Goal: Transaction & Acquisition: Purchase product/service

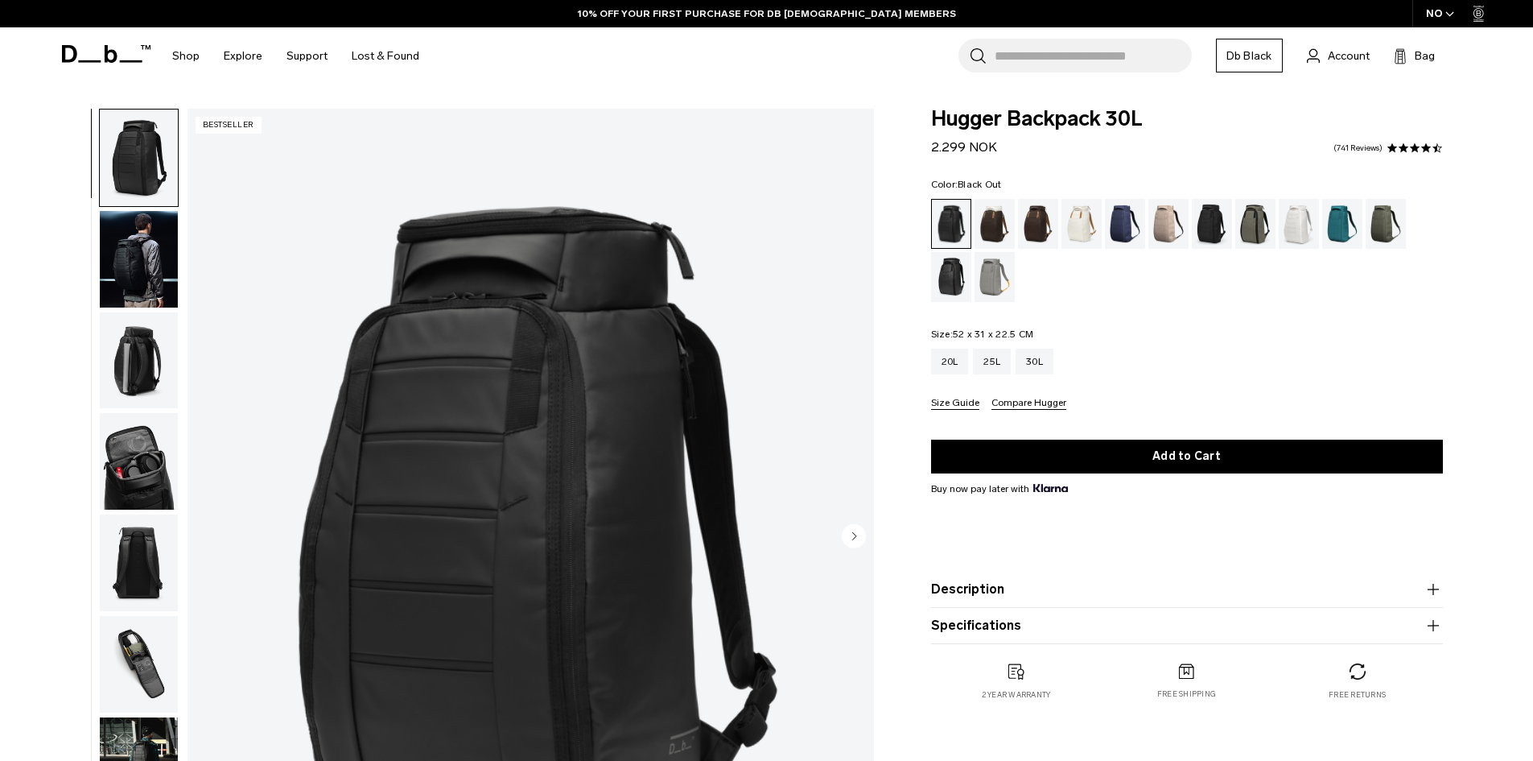
click at [930, 33] on div "Search for Bags, Luggage... Search Close Trending Products All Products Hugger …" at bounding box center [954, 55] width 1047 height 57
click at [847, 52] on div "Search for Bags, Luggage... Search Close Trending Products All Products Hugger …" at bounding box center [954, 55] width 1047 height 57
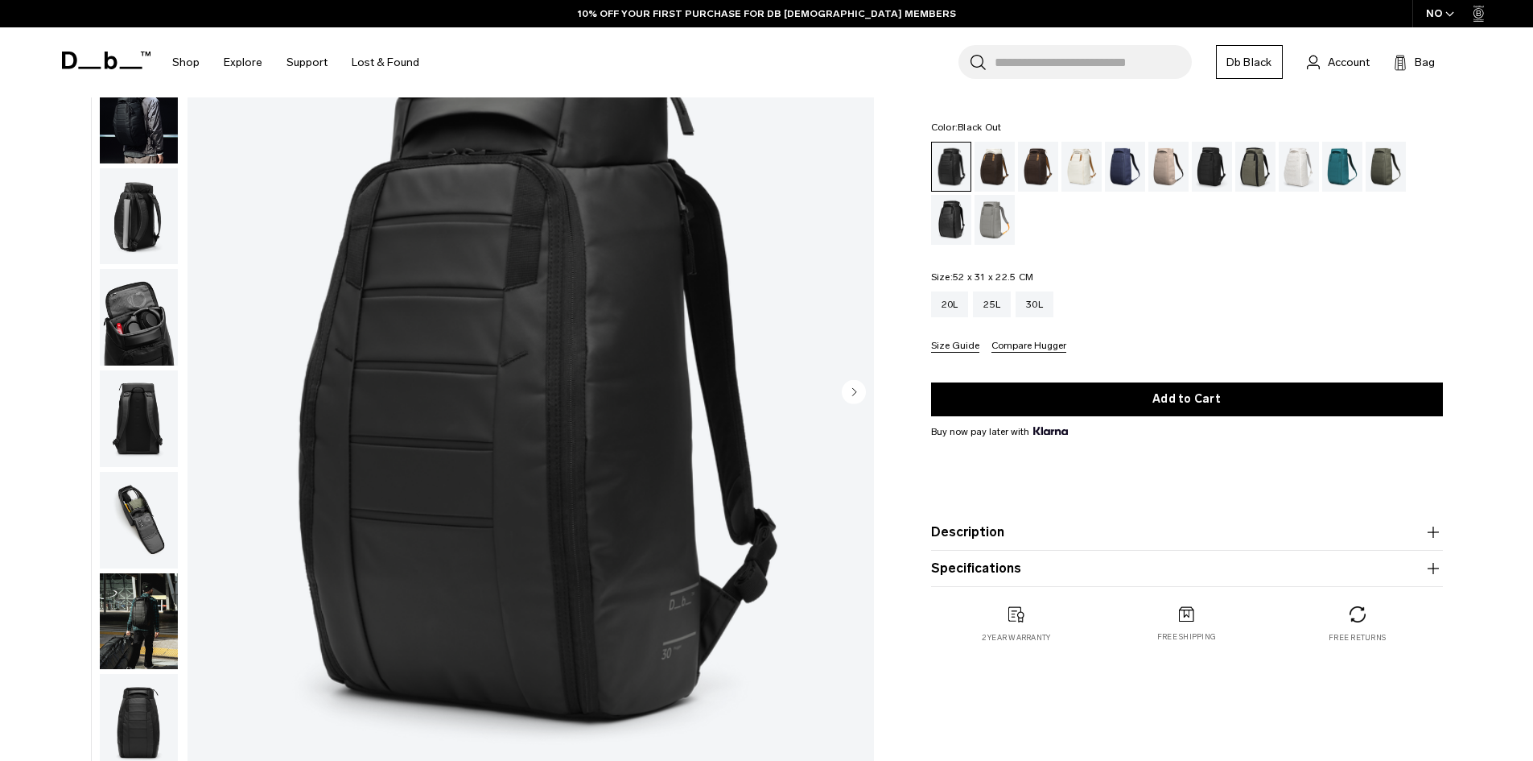
scroll to position [80, 0]
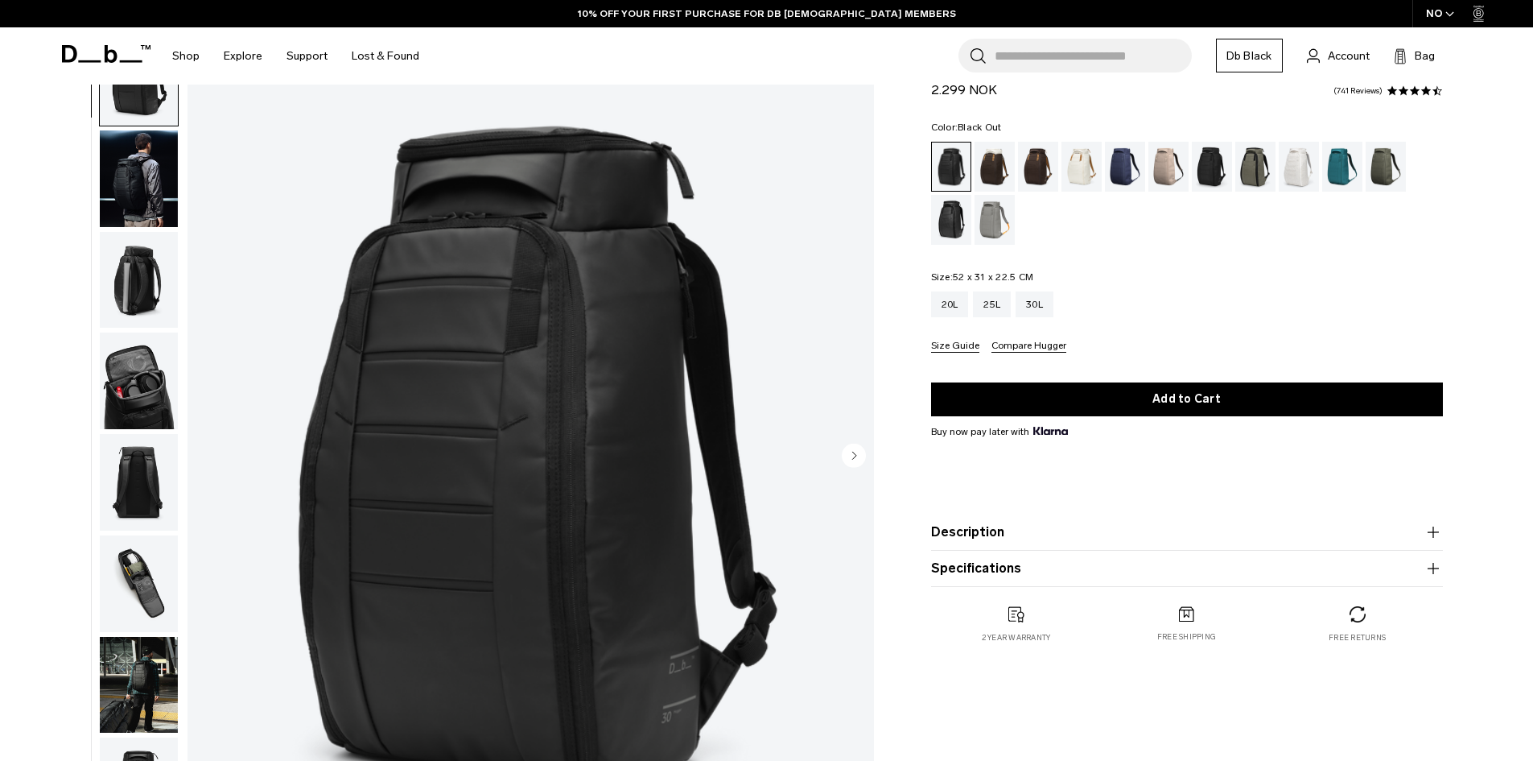
click at [1429, 539] on icon "button" at bounding box center [1433, 531] width 19 height 19
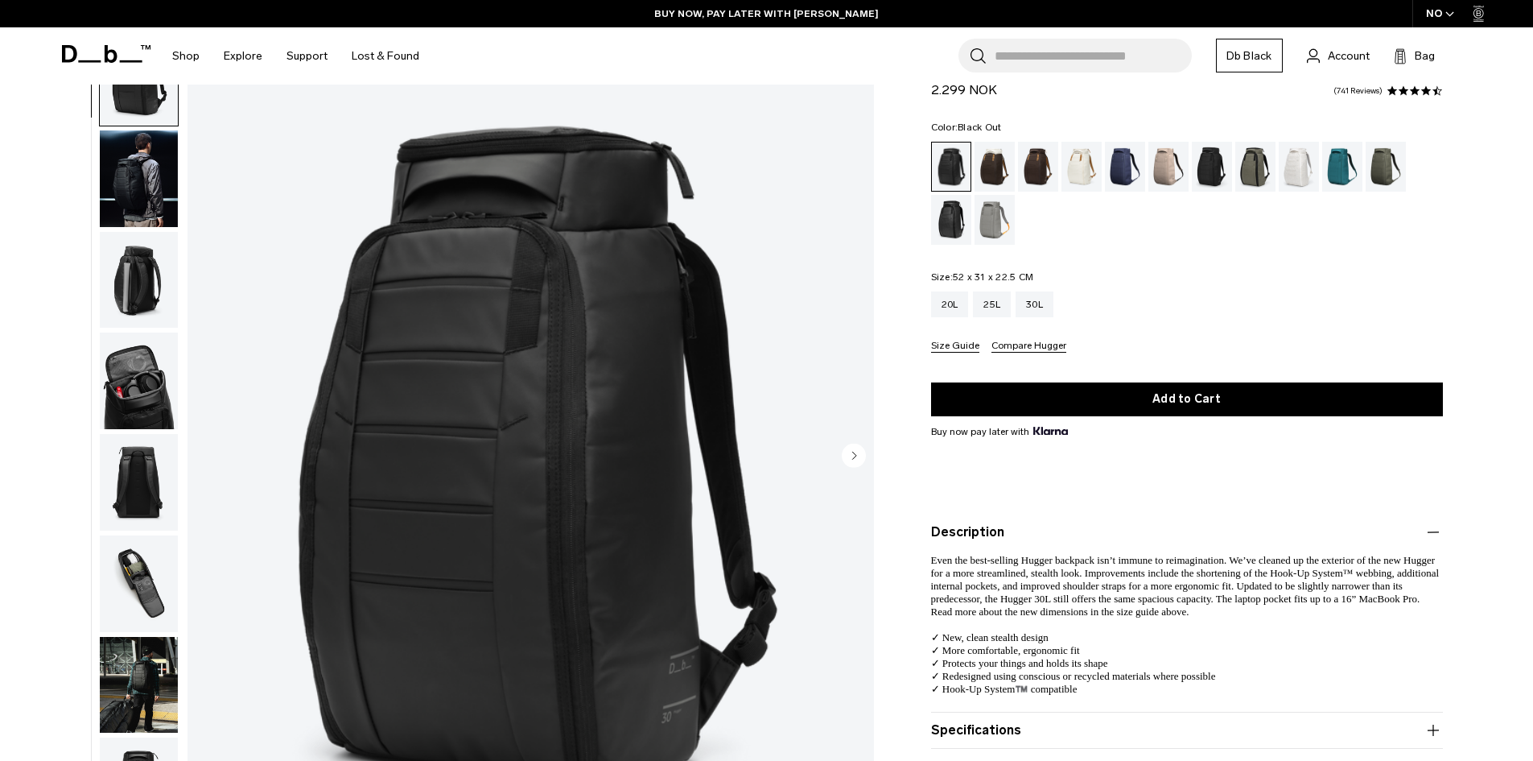
click at [115, 268] on img "button" at bounding box center [139, 280] width 78 height 97
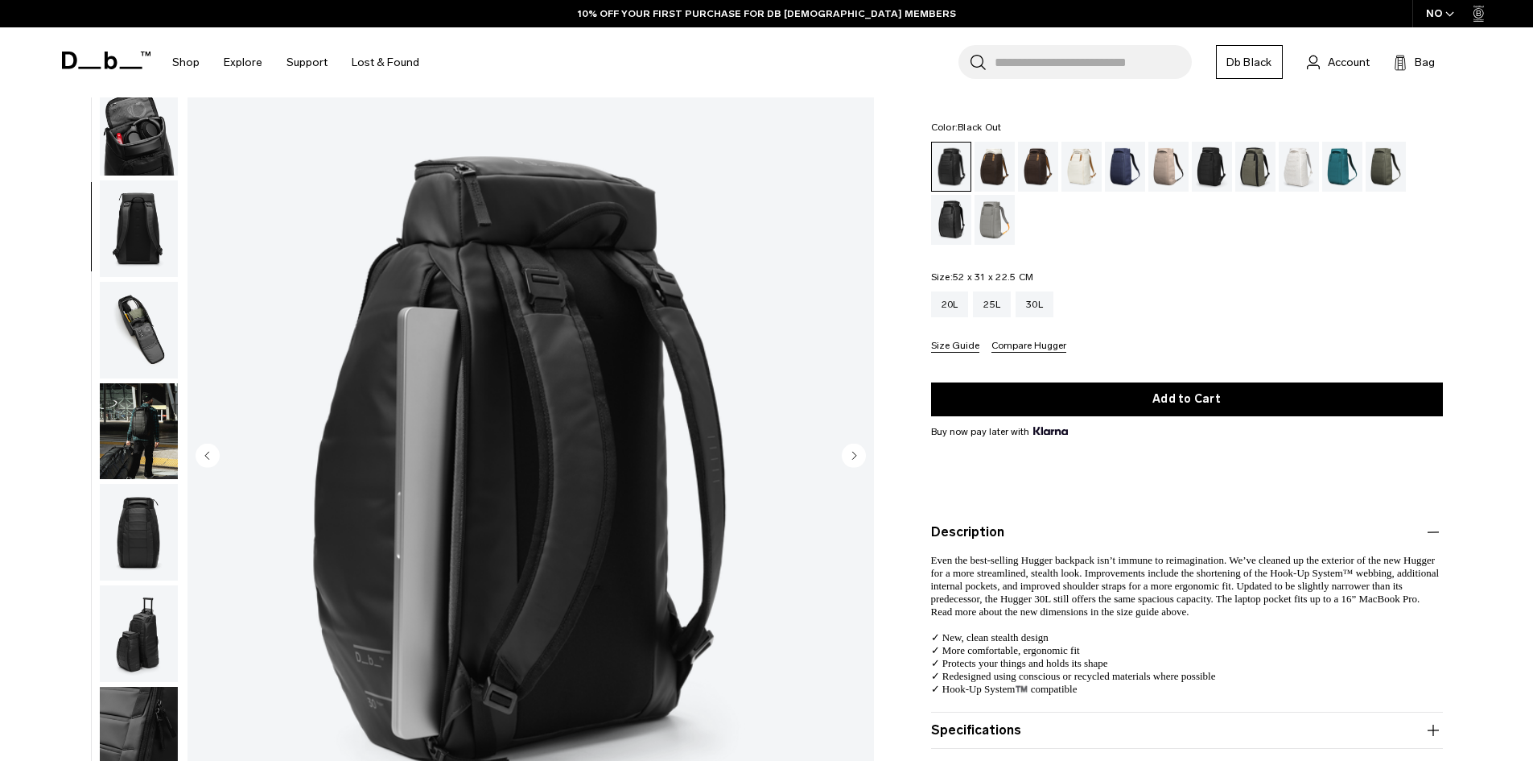
click at [127, 130] on img "button" at bounding box center [139, 127] width 78 height 97
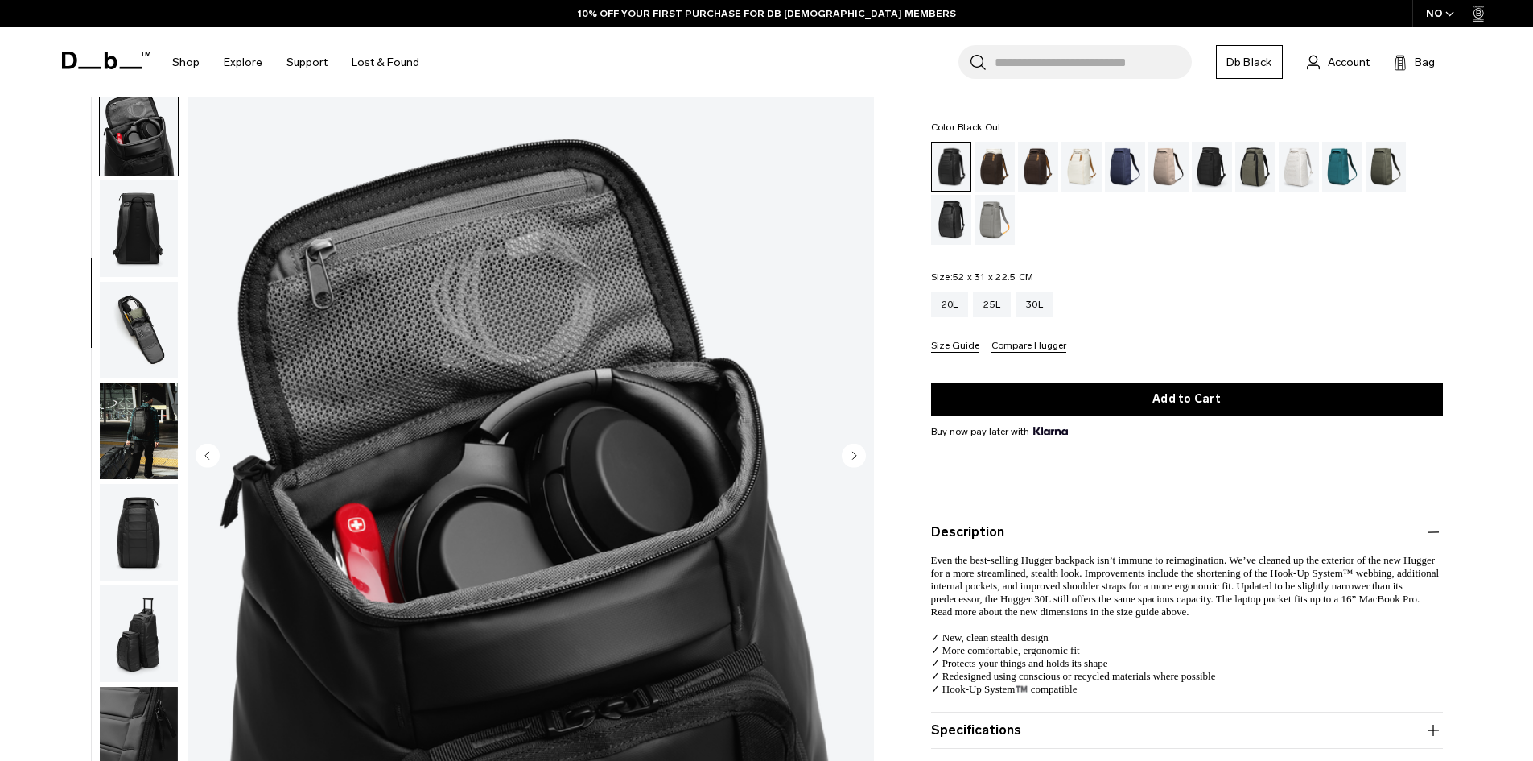
click at [151, 222] on img "button" at bounding box center [139, 228] width 78 height 97
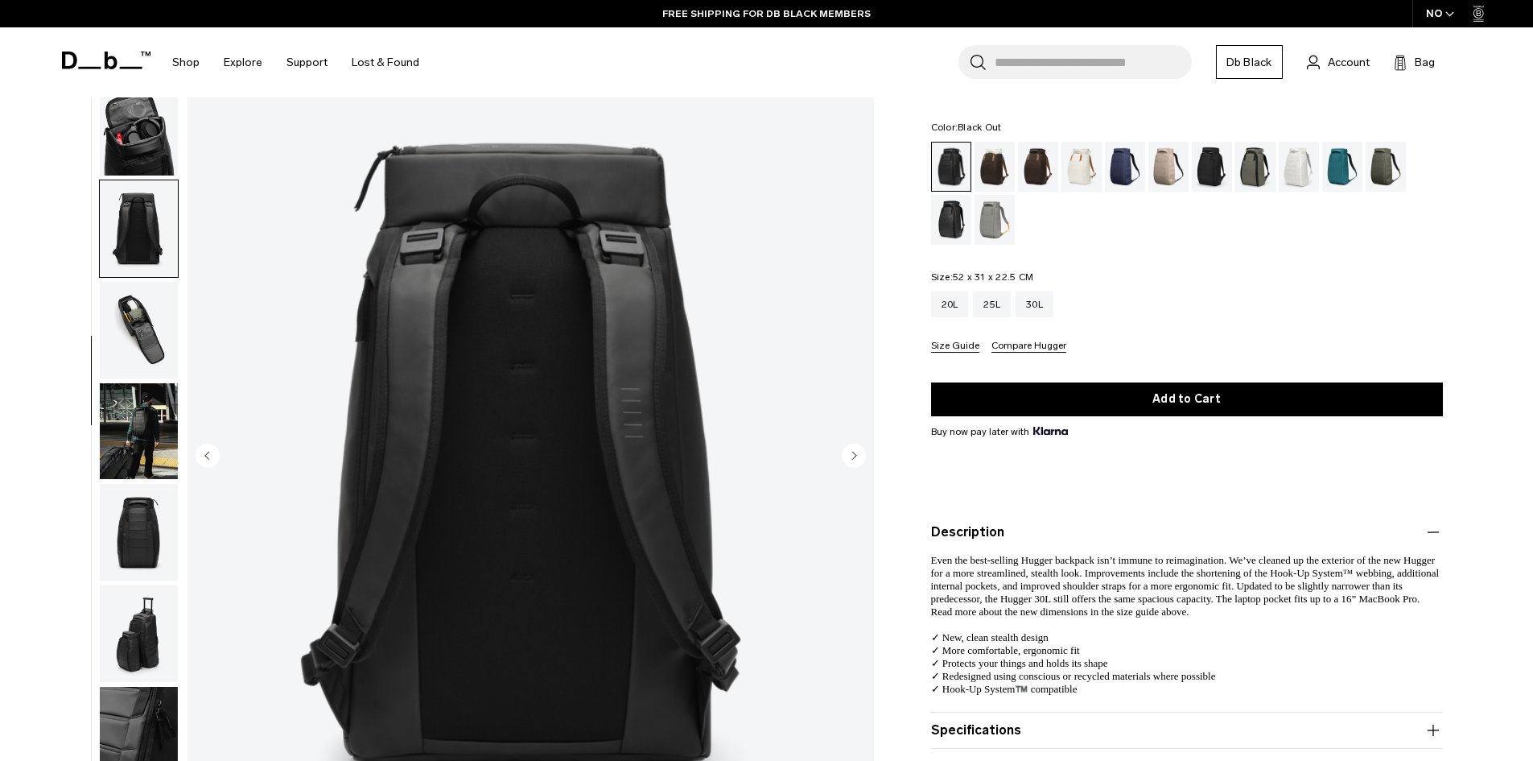
click at [138, 530] on img "button" at bounding box center [139, 532] width 78 height 97
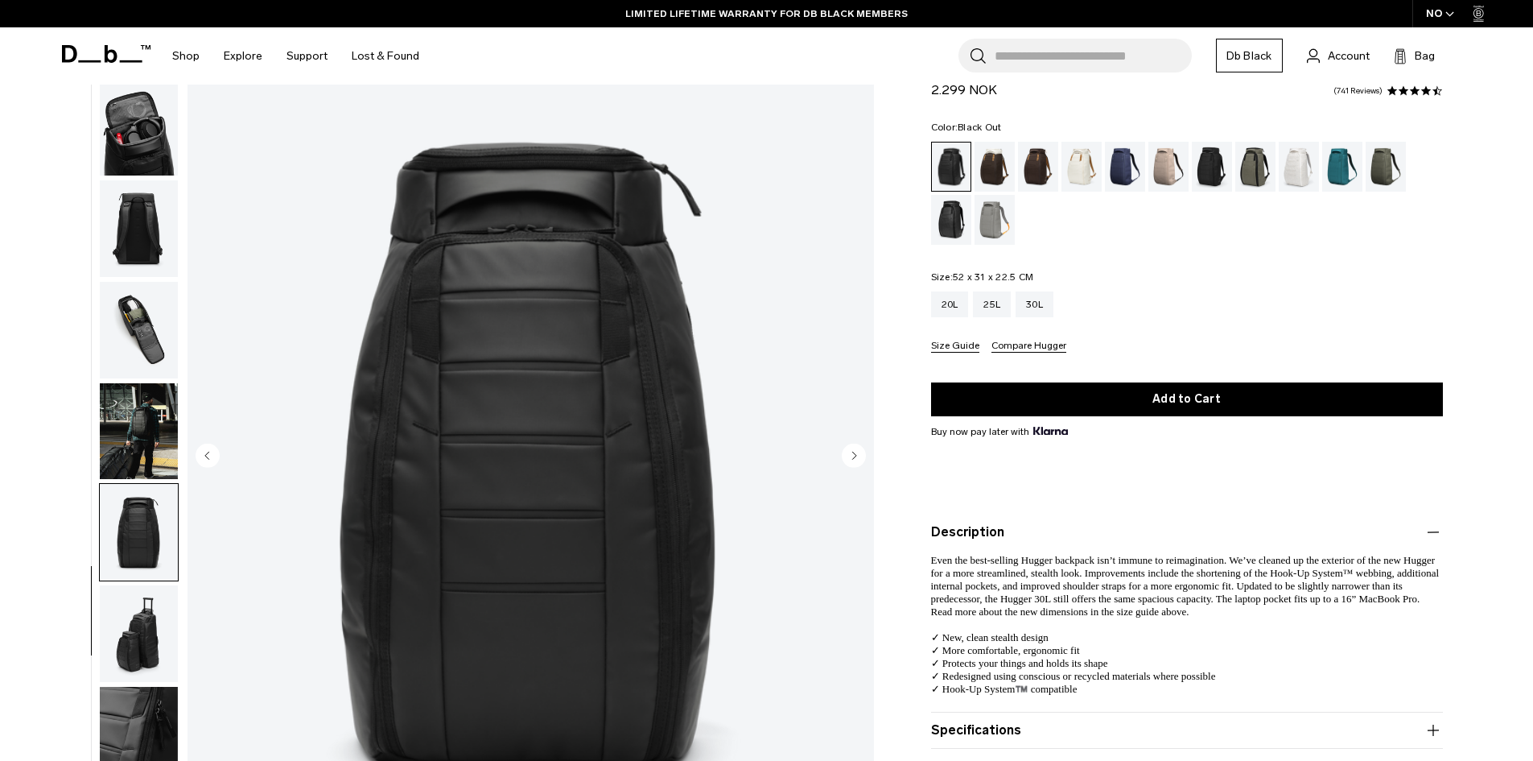
click at [155, 127] on img "button" at bounding box center [139, 127] width 78 height 97
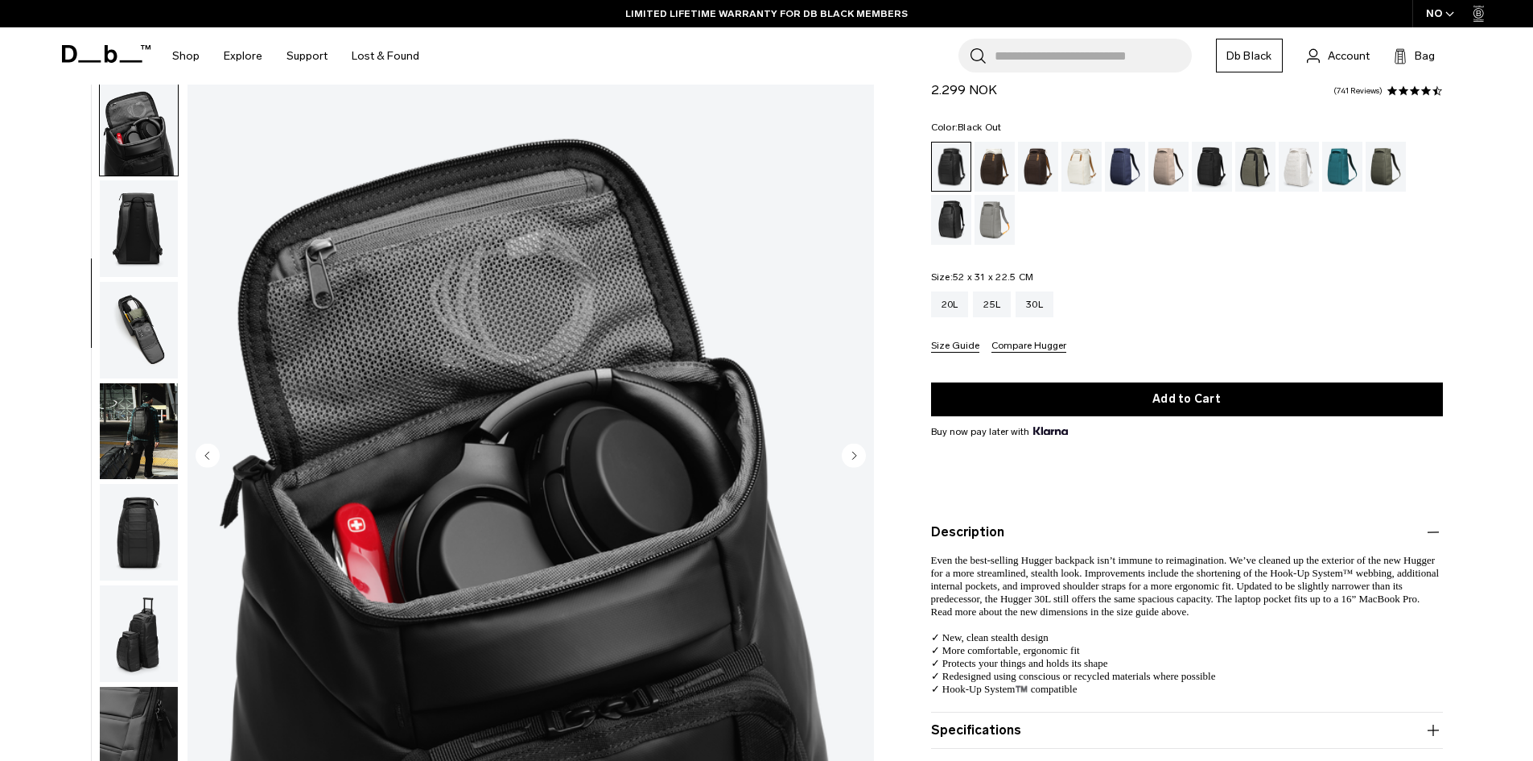
click at [142, 220] on img "button" at bounding box center [139, 228] width 78 height 97
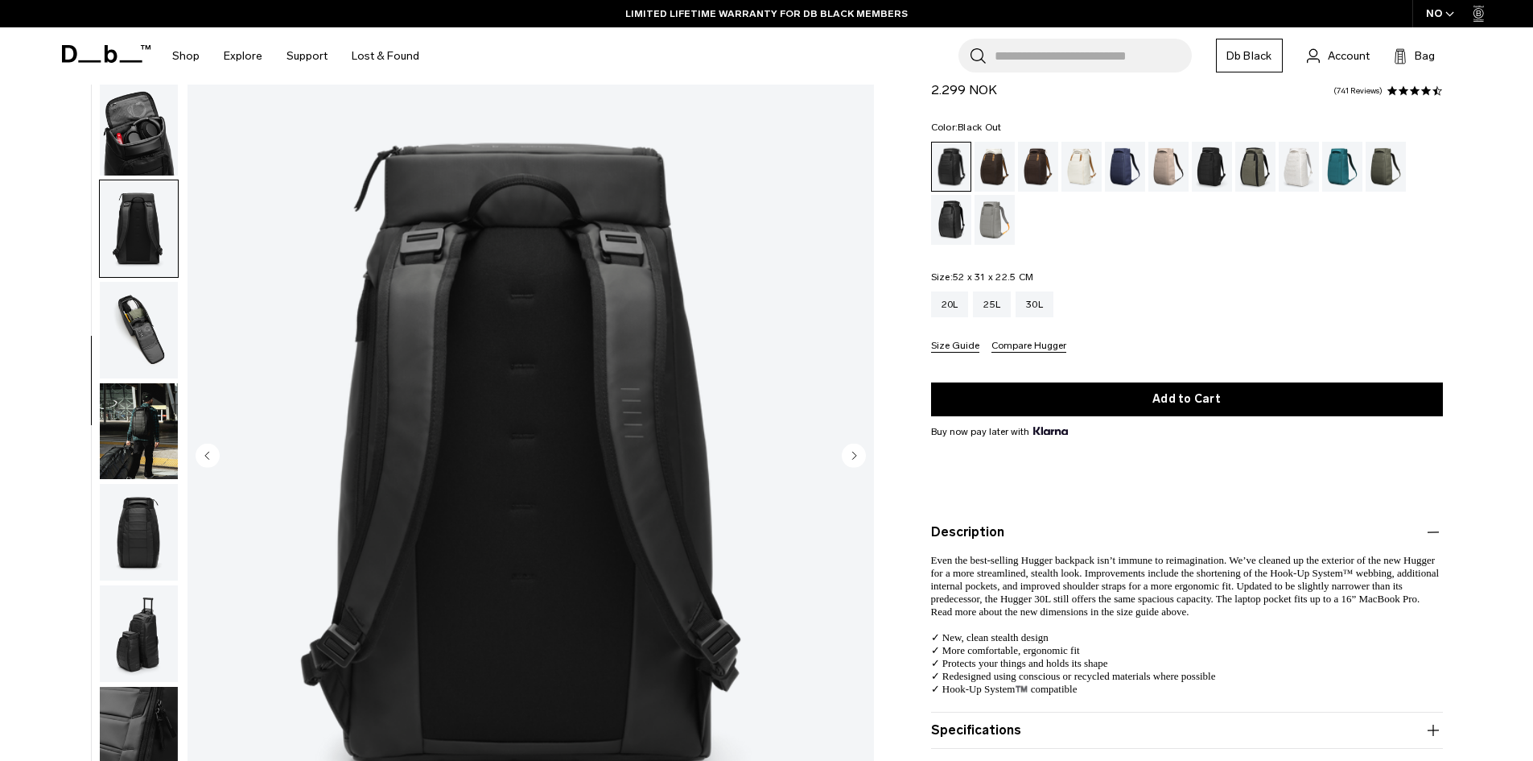
click at [142, 306] on img "button" at bounding box center [139, 330] width 78 height 97
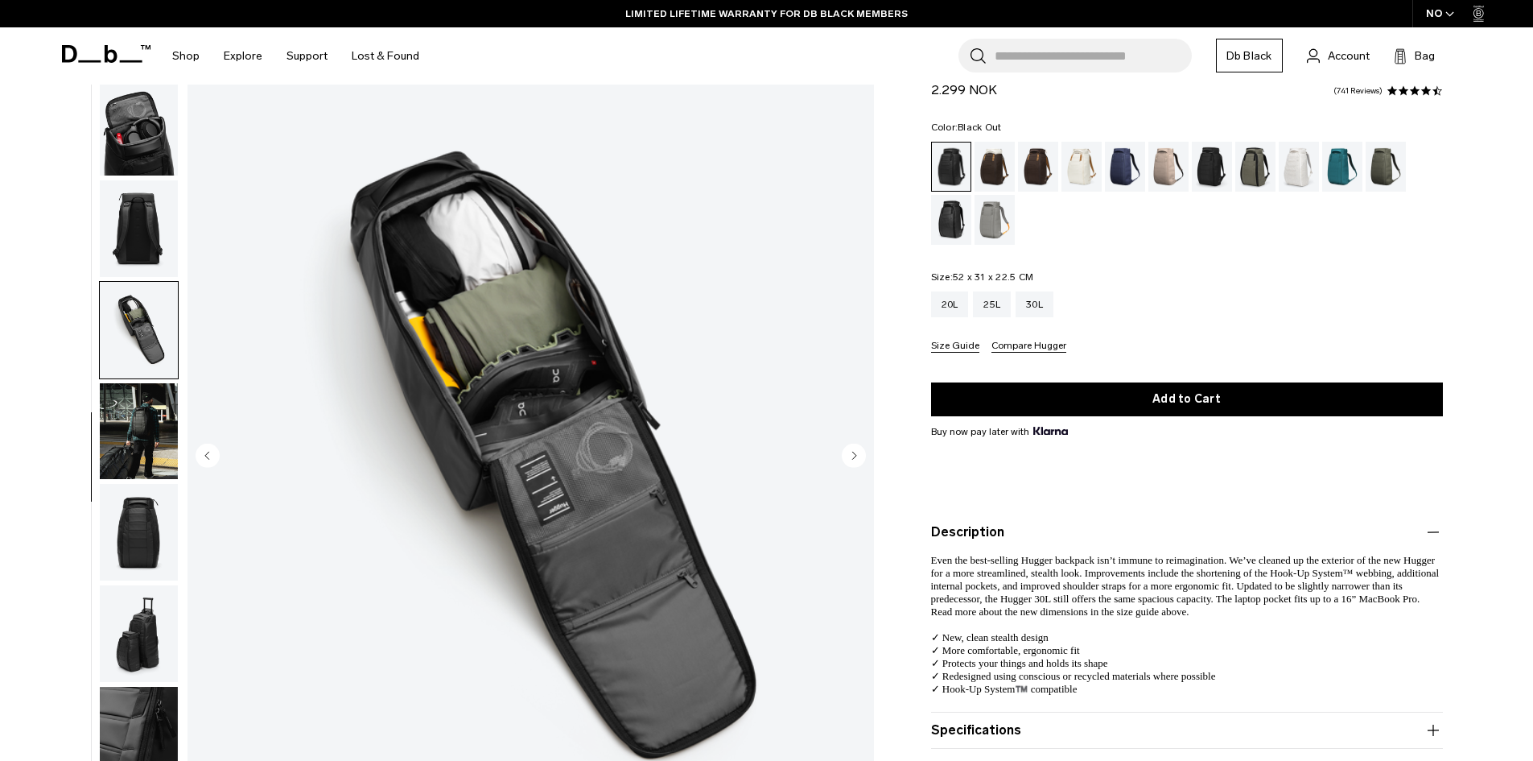
click at [131, 417] on img "button" at bounding box center [139, 431] width 78 height 97
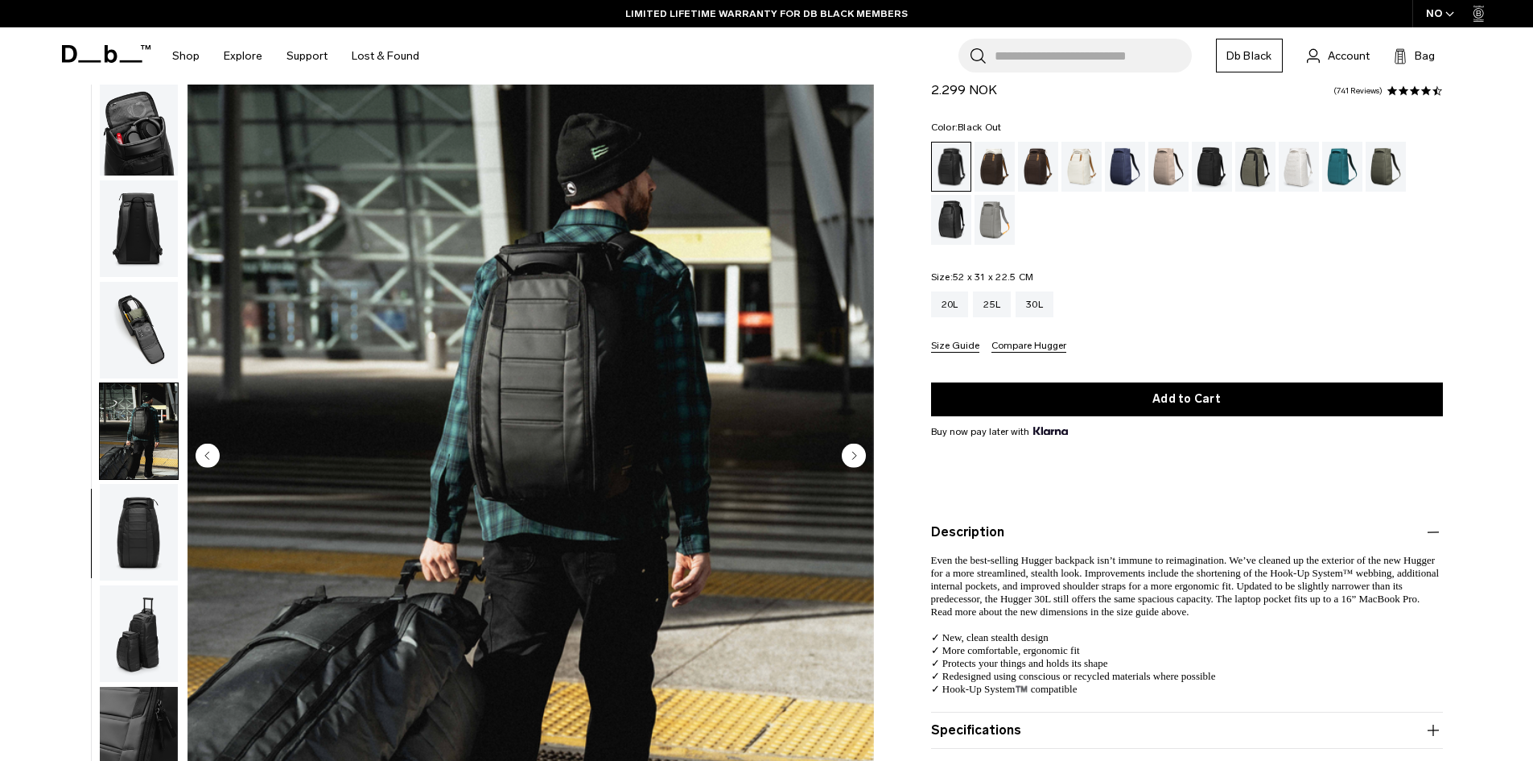
click at [134, 525] on img "button" at bounding box center [139, 532] width 78 height 97
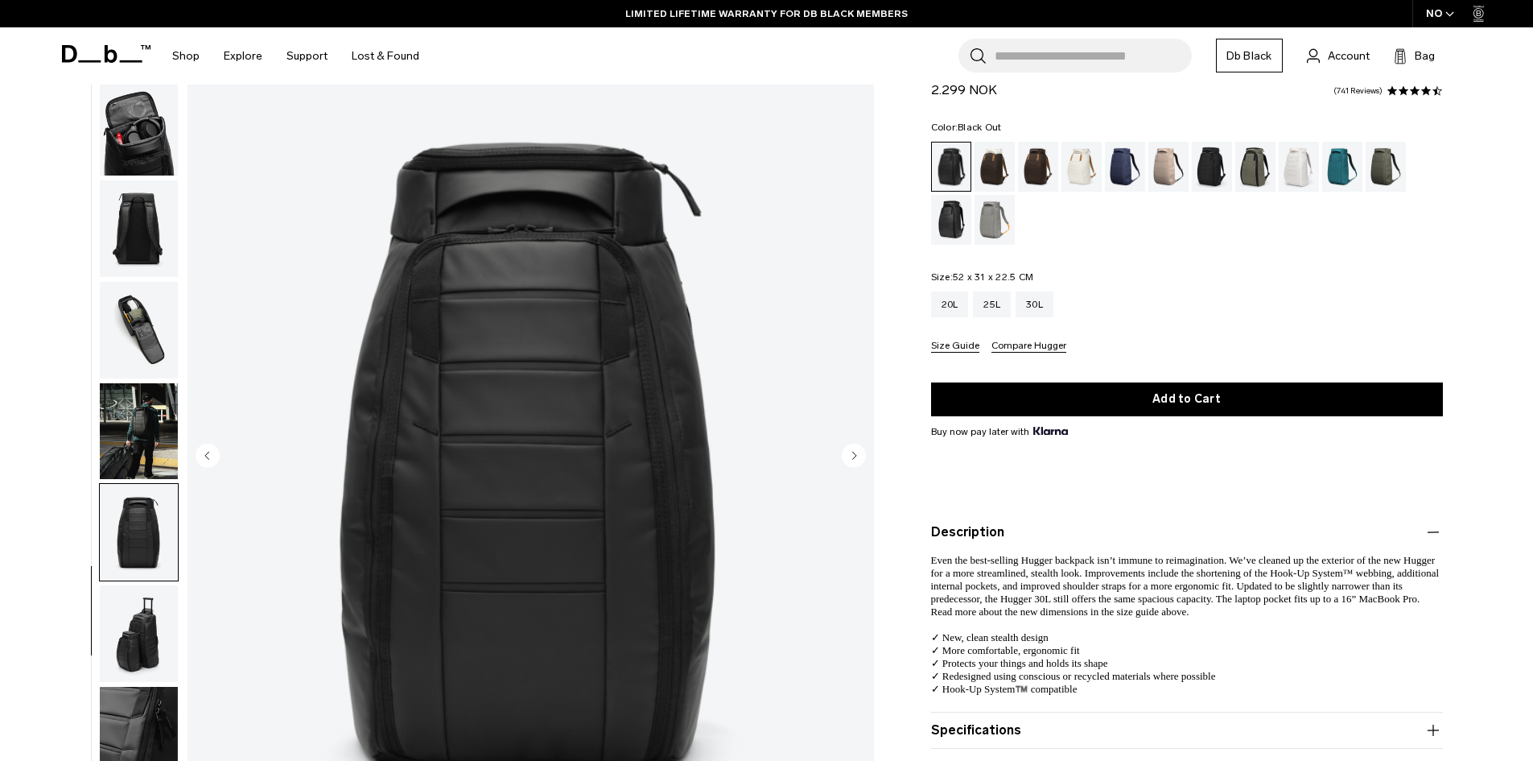
click at [149, 423] on img "button" at bounding box center [139, 431] width 78 height 97
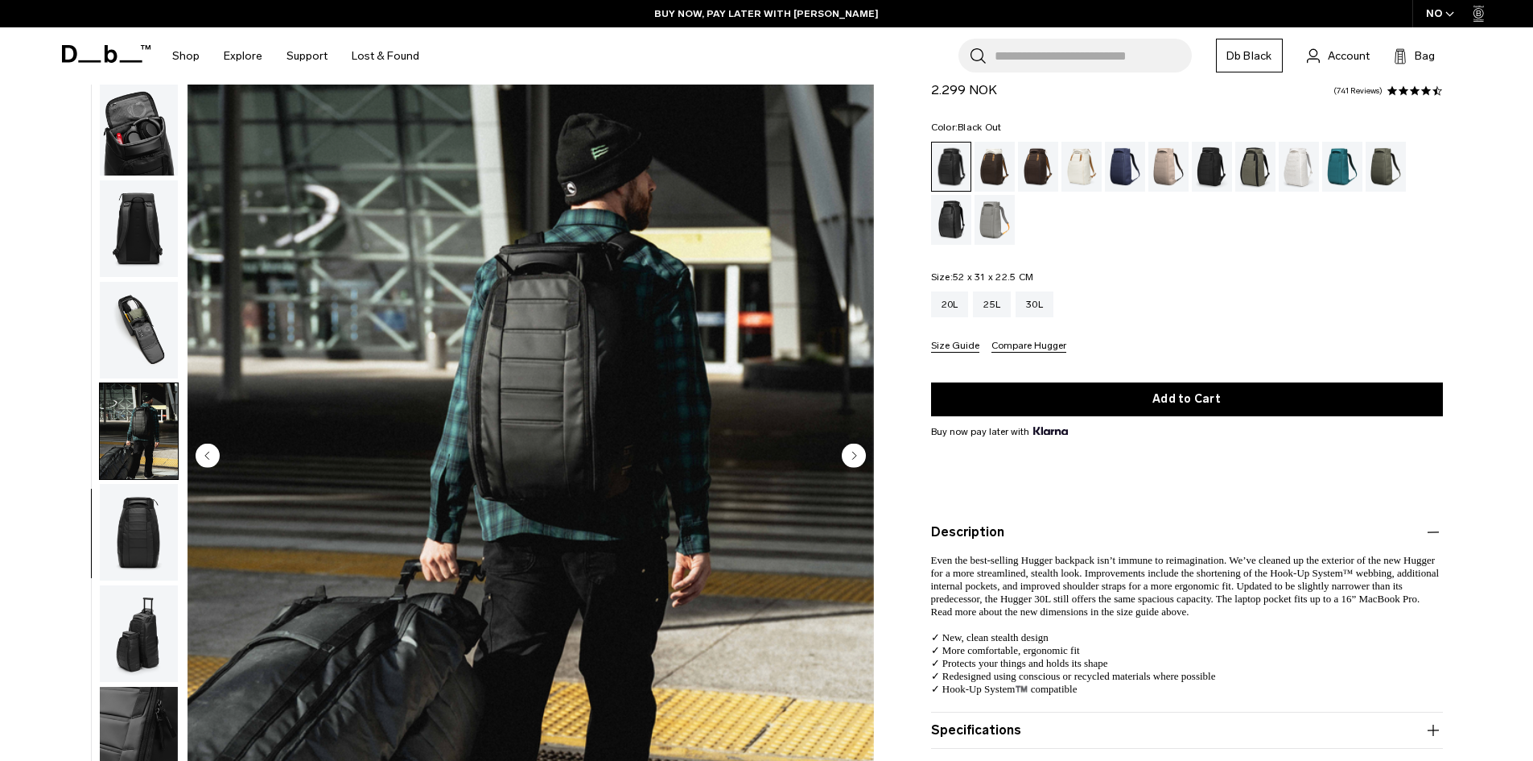
click at [140, 527] on img "button" at bounding box center [139, 532] width 78 height 97
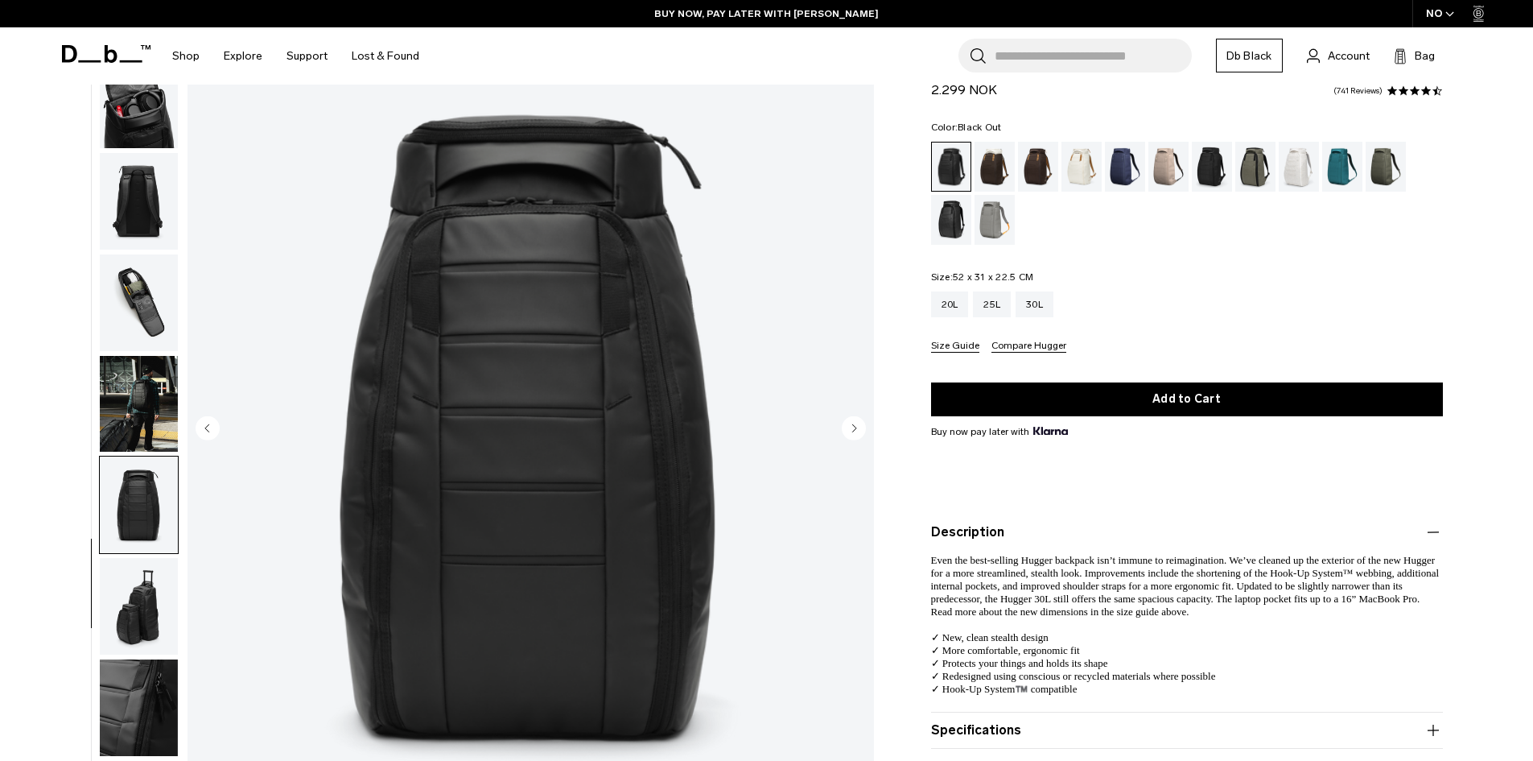
scroll to position [241, 0]
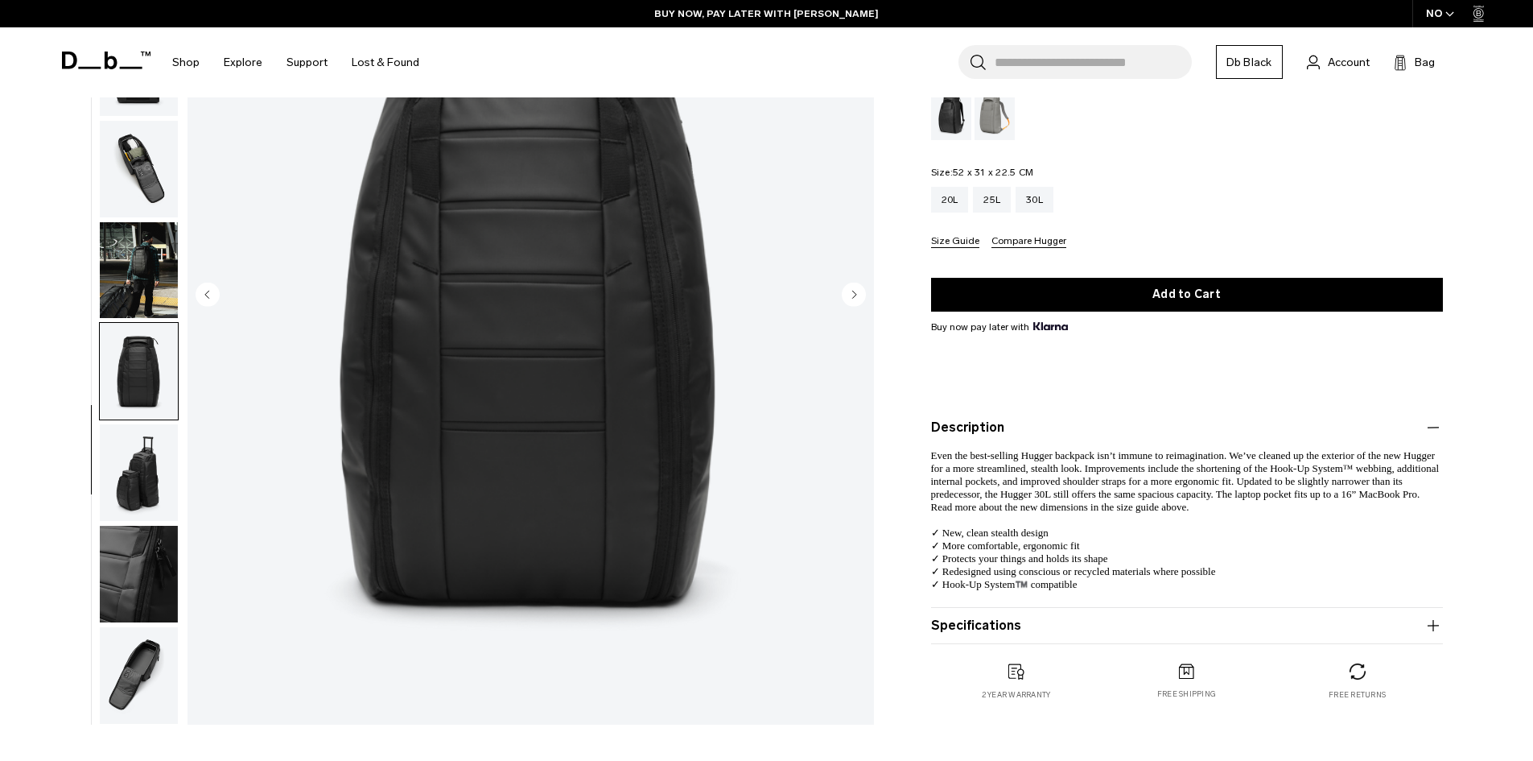
click at [110, 466] on img "button" at bounding box center [139, 472] width 78 height 97
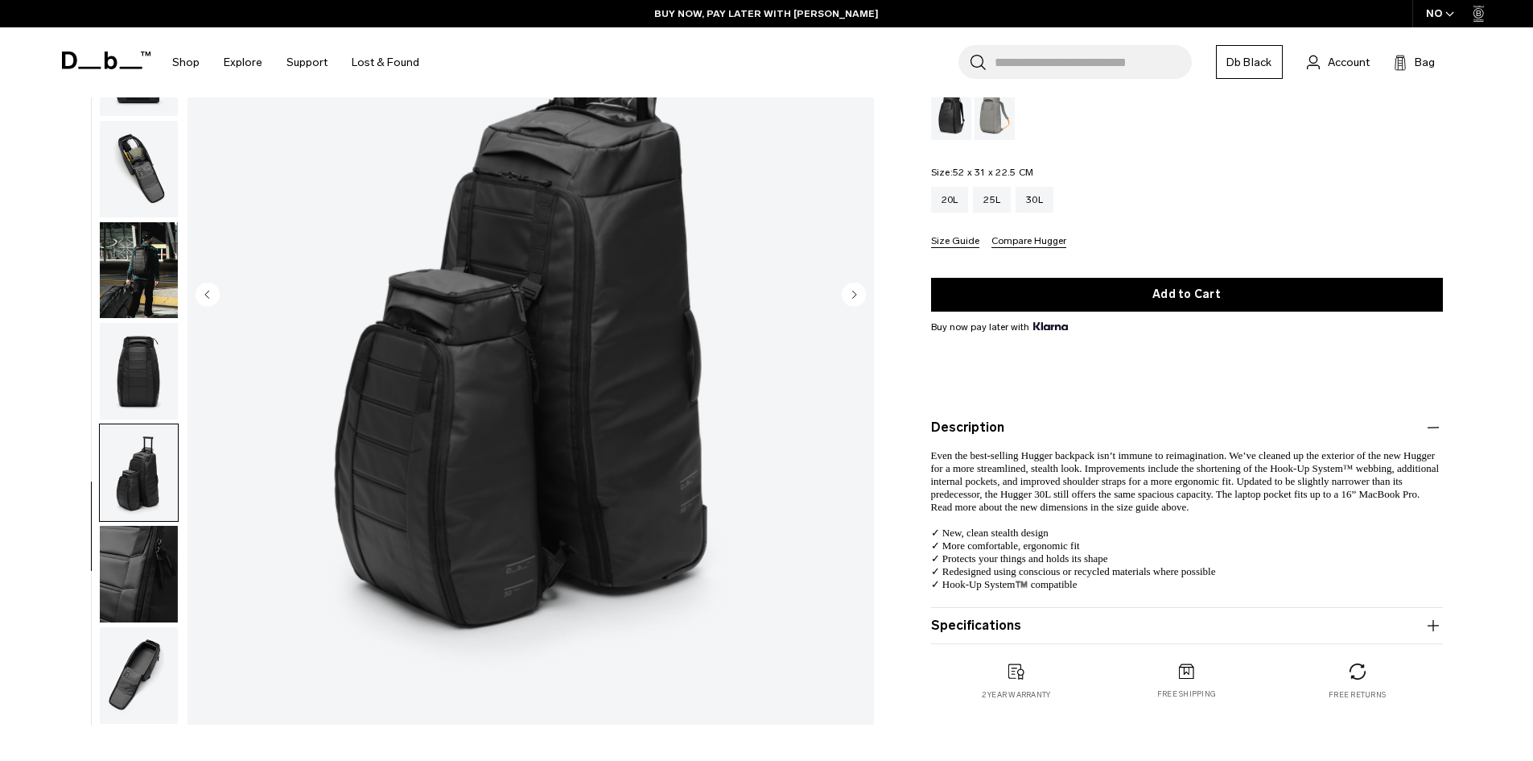
click at [129, 571] on img "button" at bounding box center [139, 574] width 78 height 97
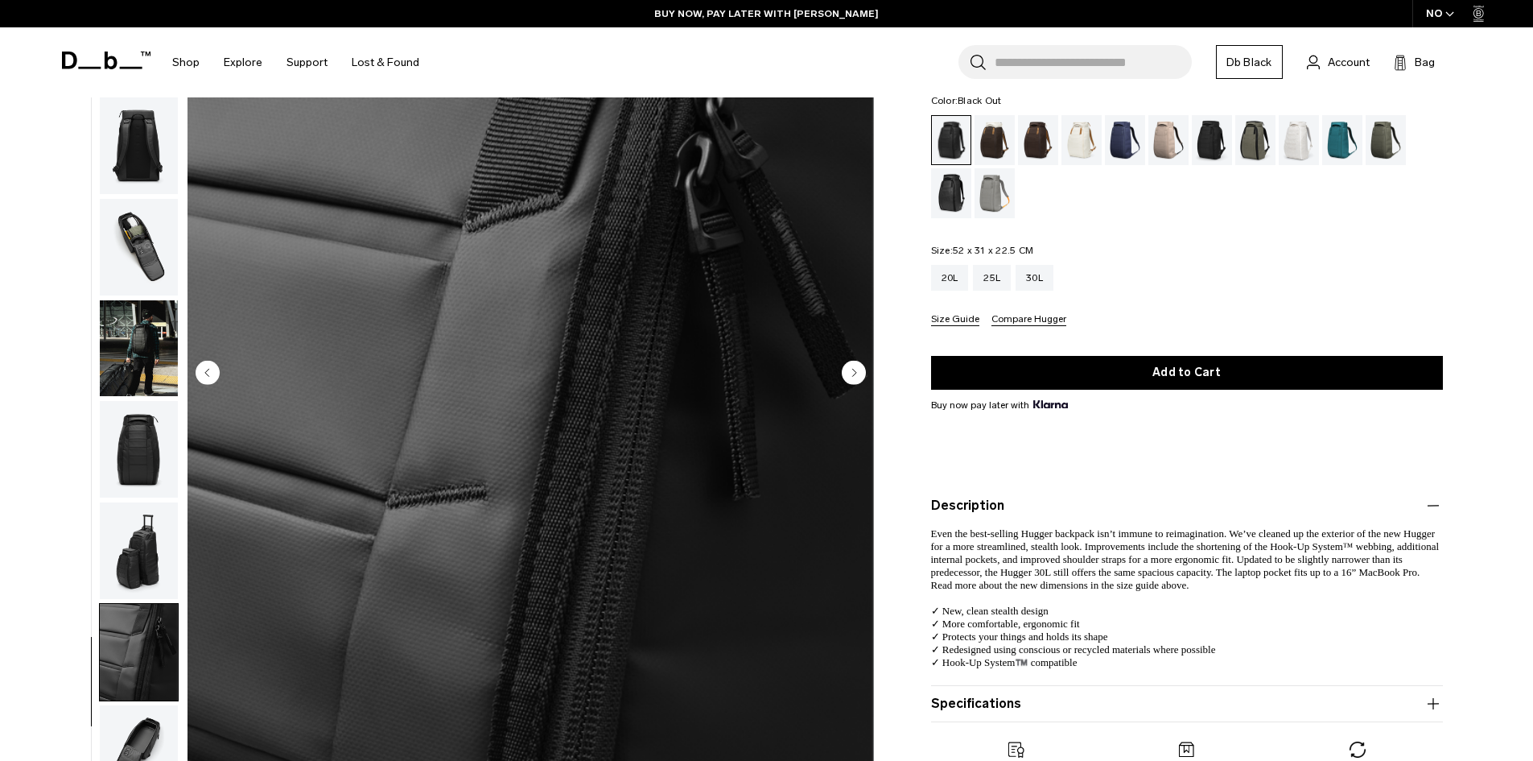
scroll to position [0, 0]
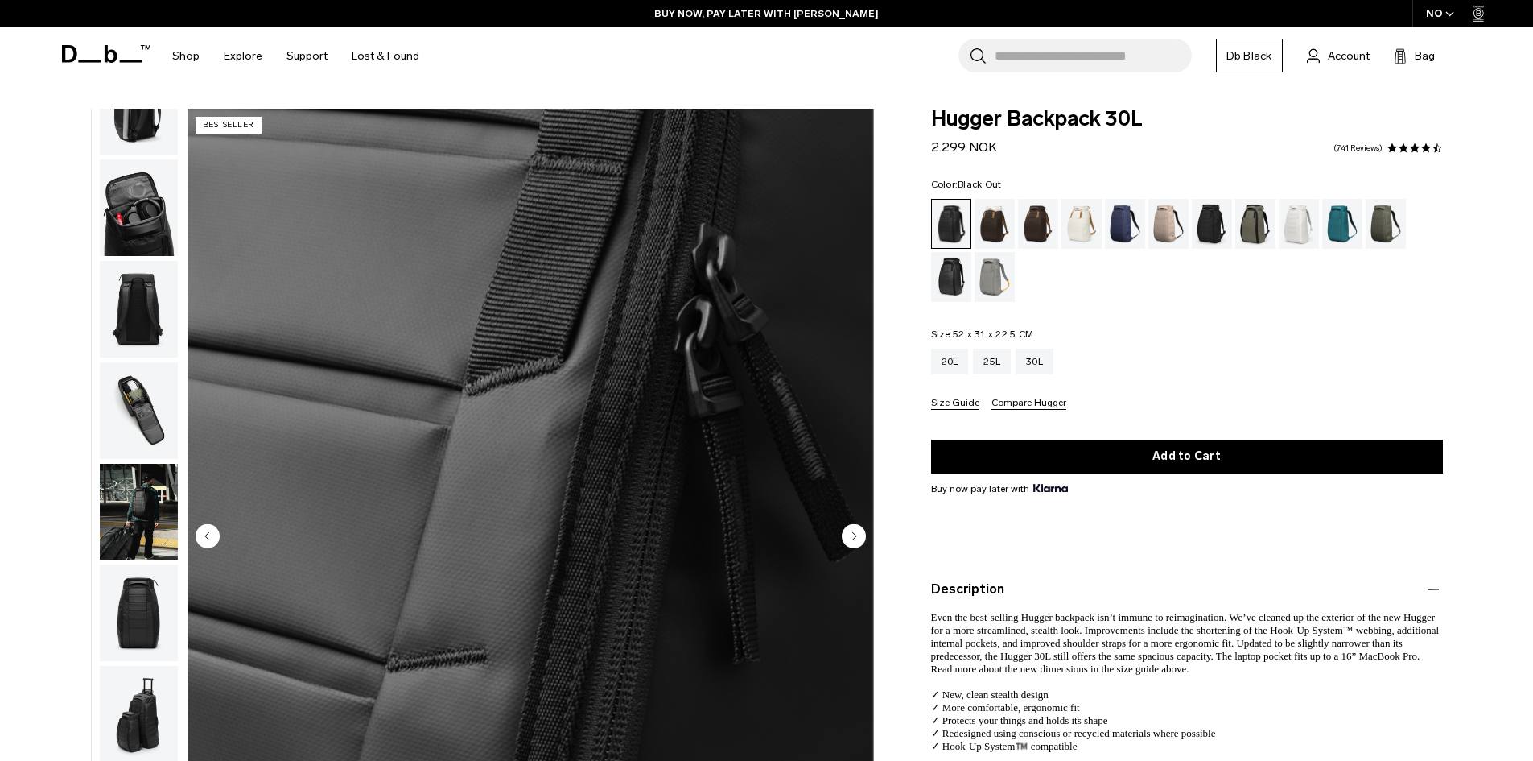
click at [132, 150] on img "button" at bounding box center [139, 107] width 78 height 97
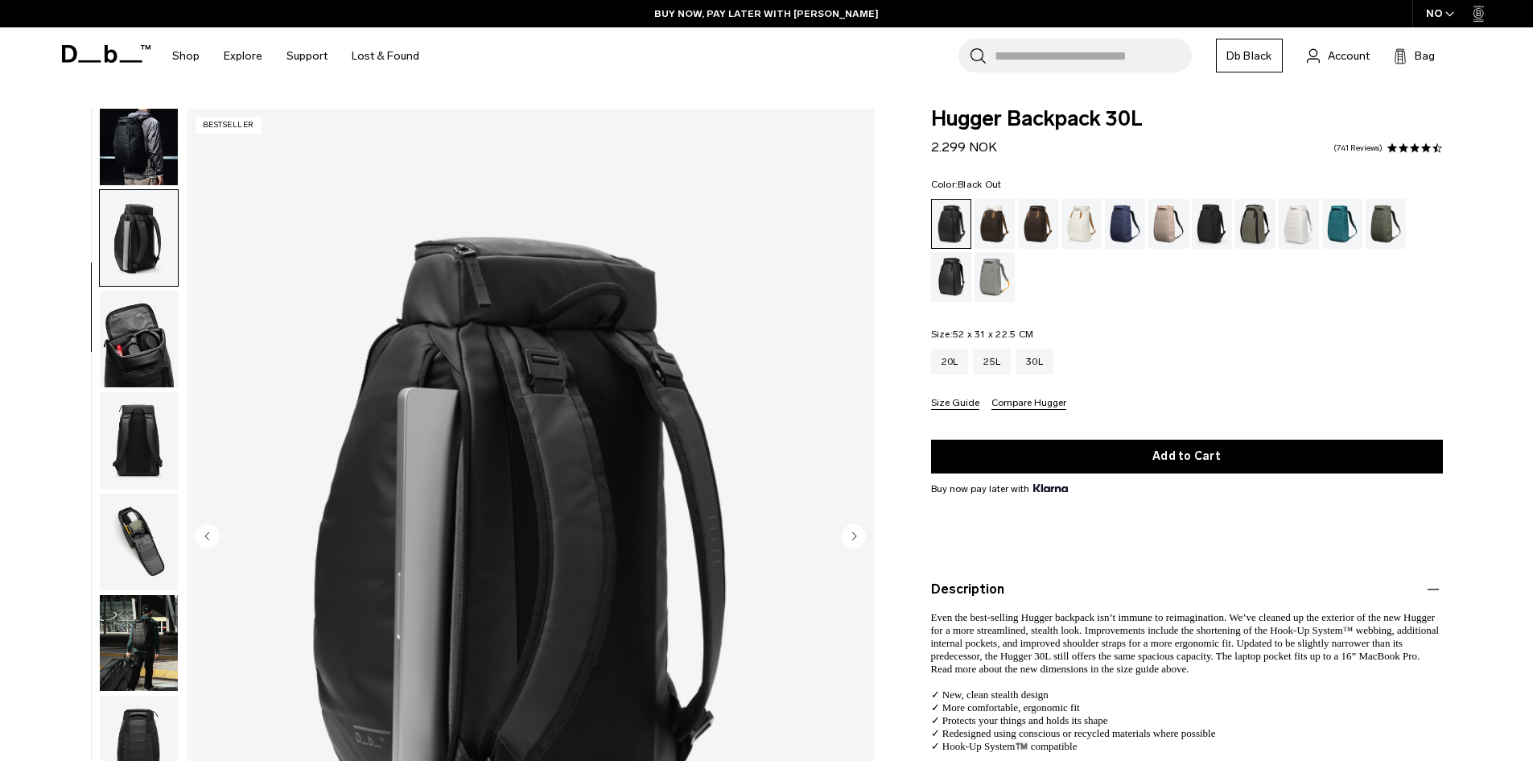
click at [151, 123] on img "button" at bounding box center [139, 137] width 78 height 97
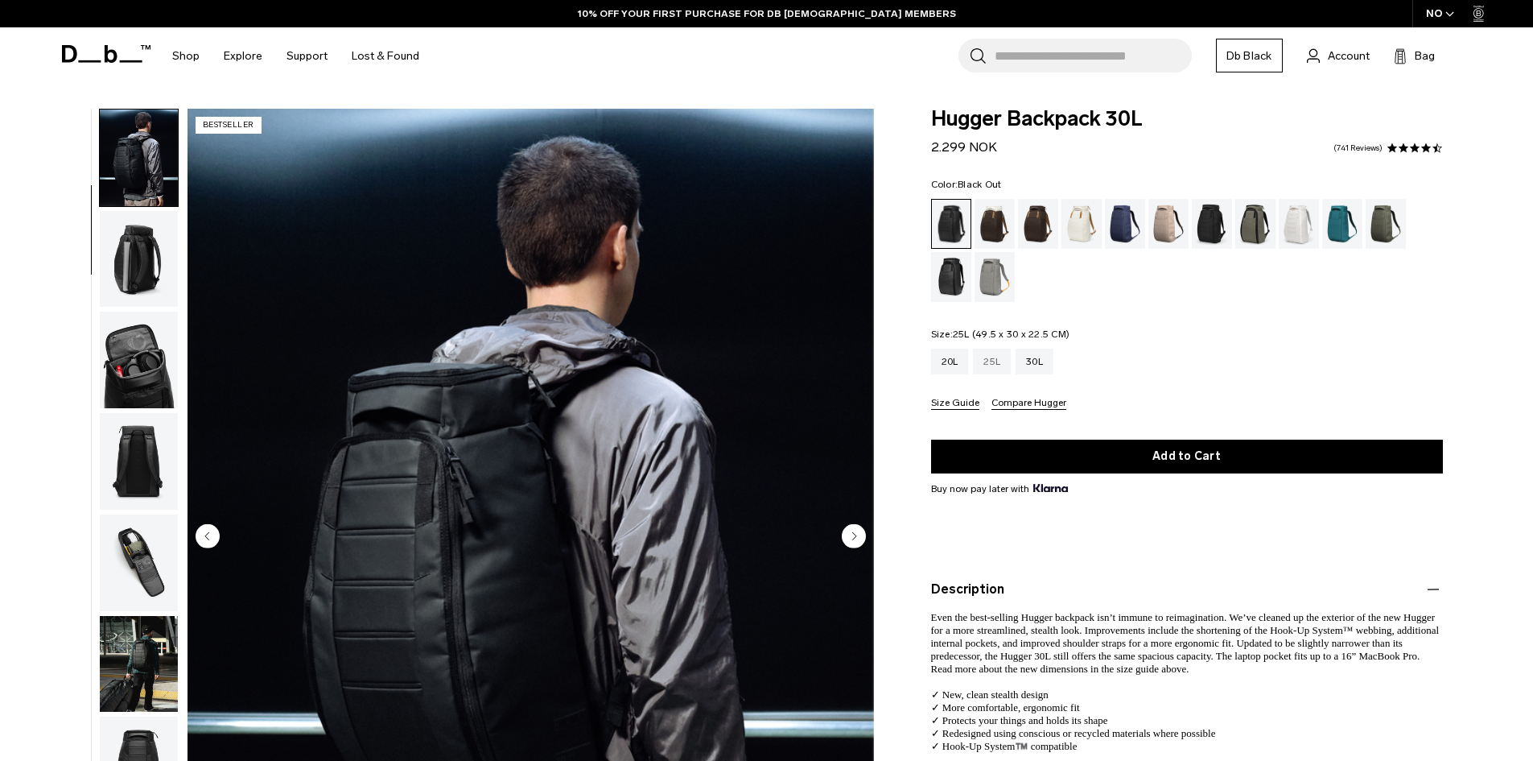
click at [997, 357] on div "25L" at bounding box center [992, 362] width 38 height 26
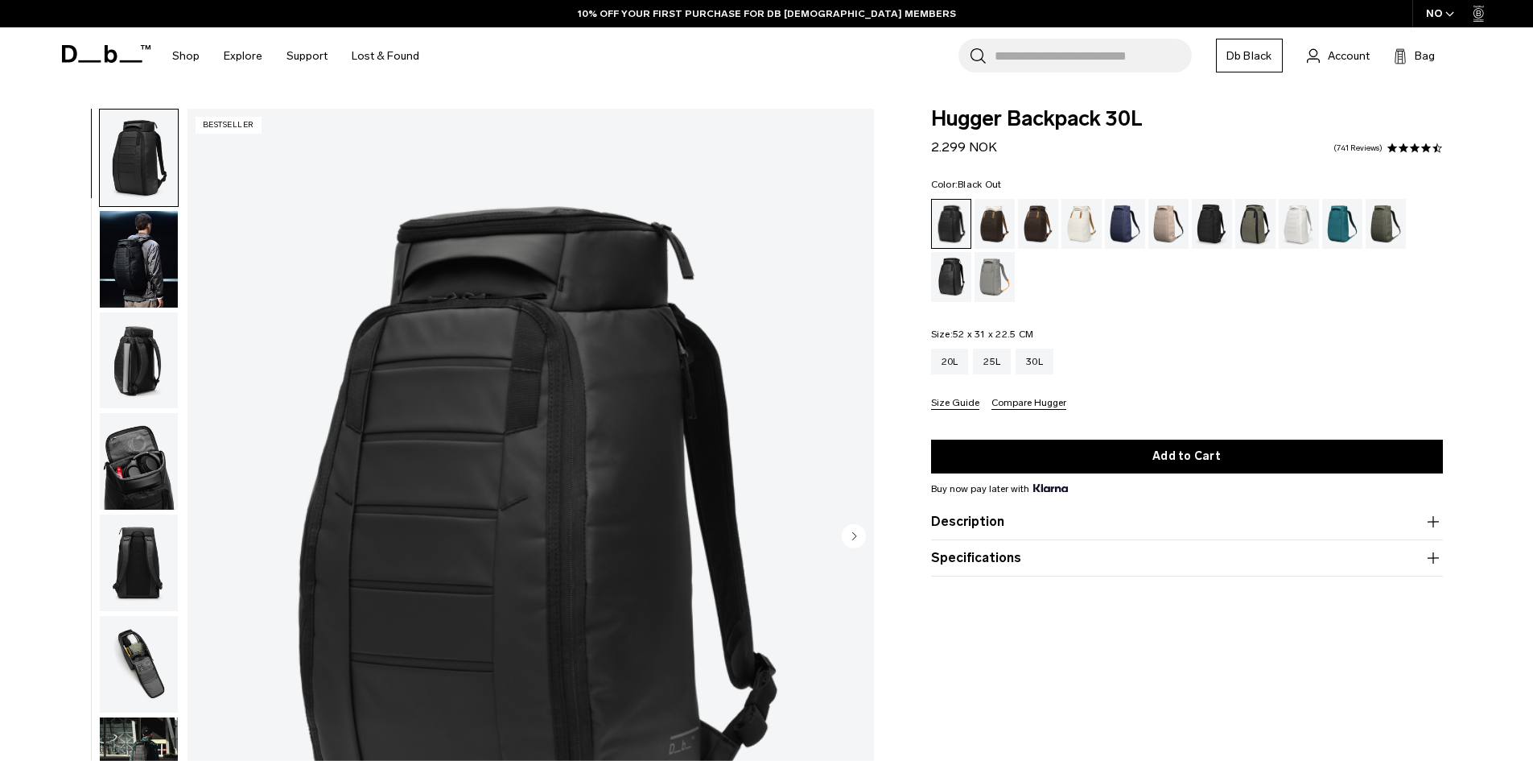
click at [1141, 361] on div "20L 25L 30L" at bounding box center [1187, 362] width 512 height 26
click at [1054, 361] on div "30L" at bounding box center [1035, 362] width 38 height 26
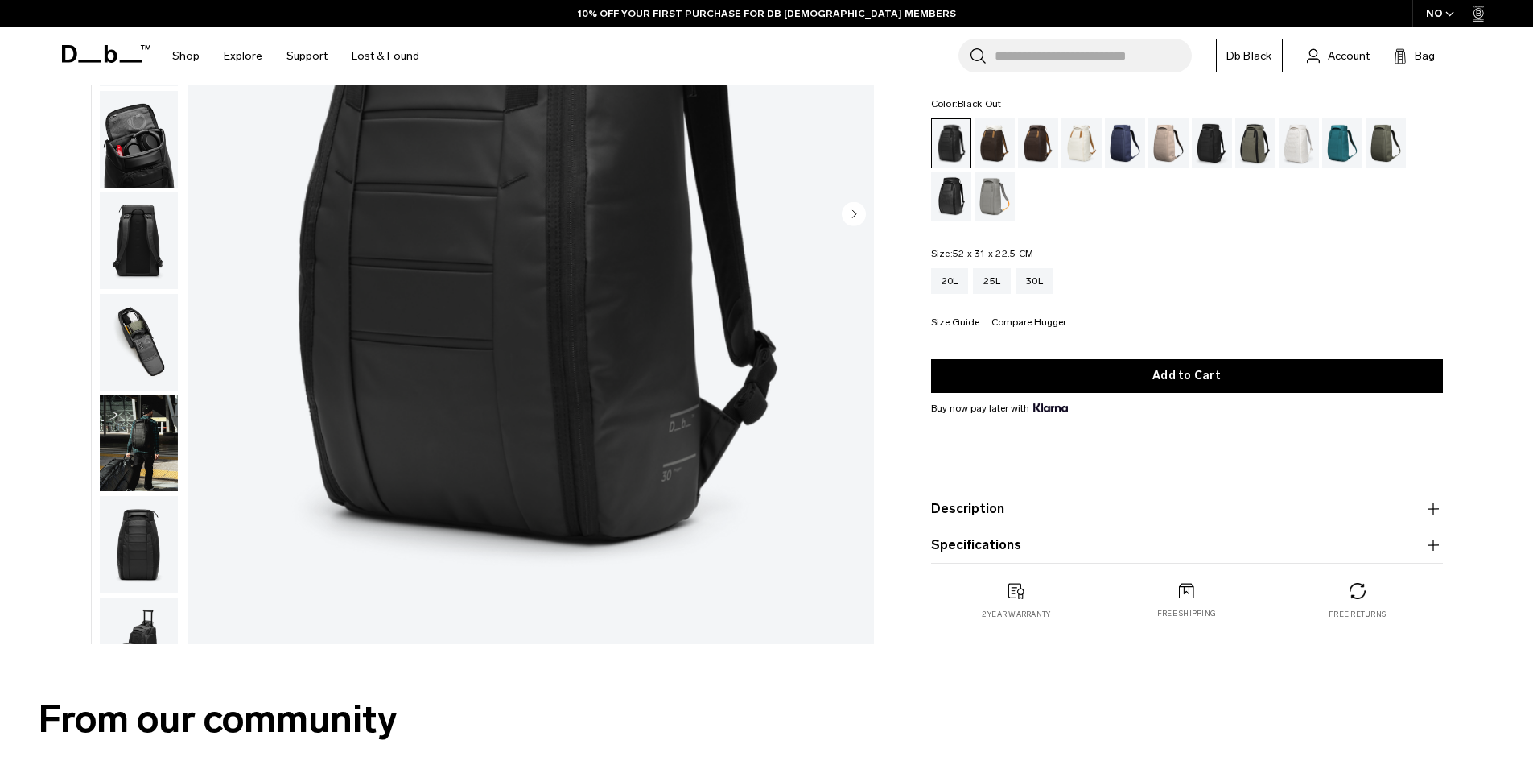
click at [151, 439] on img "button" at bounding box center [139, 443] width 78 height 97
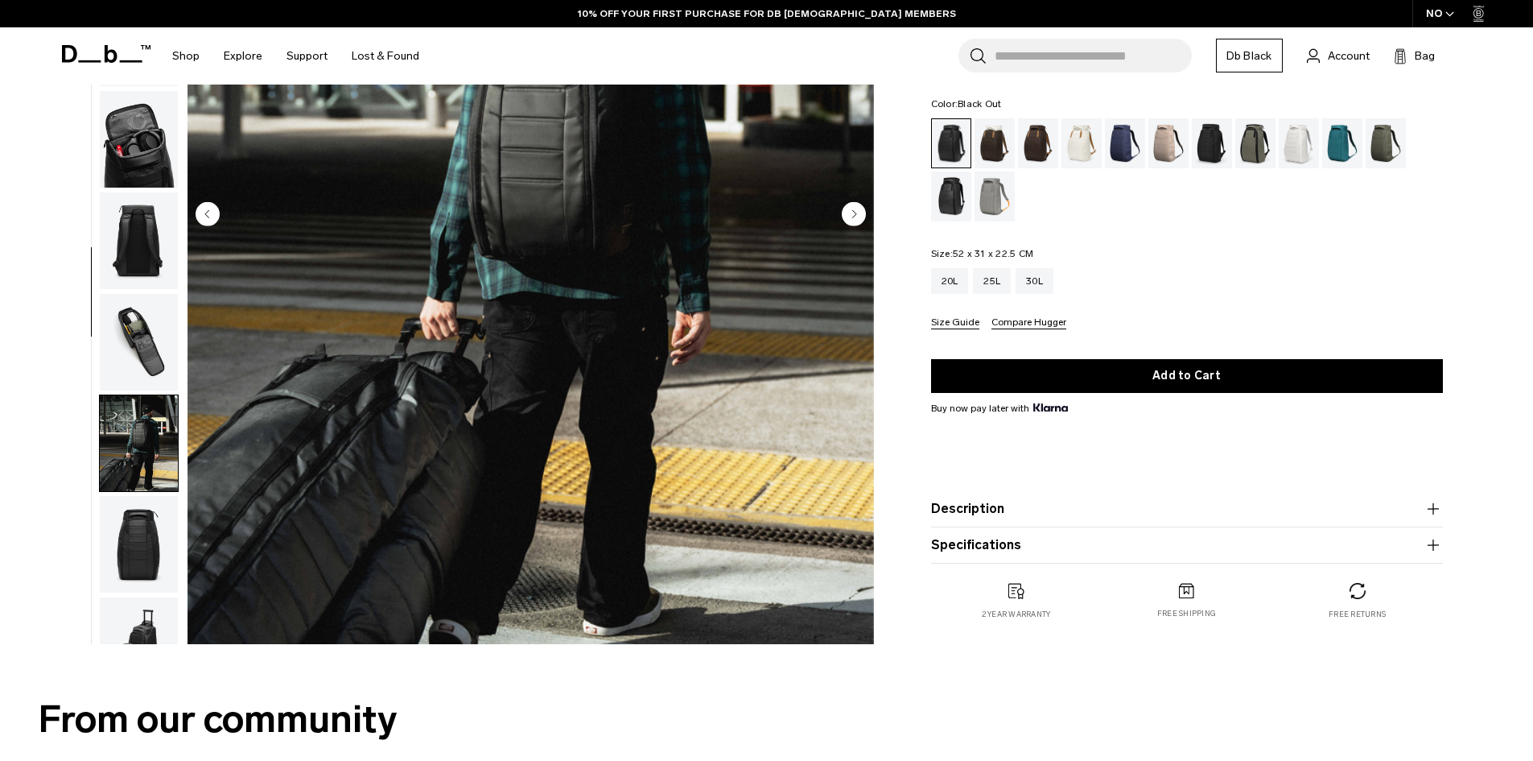
scroll to position [0, 0]
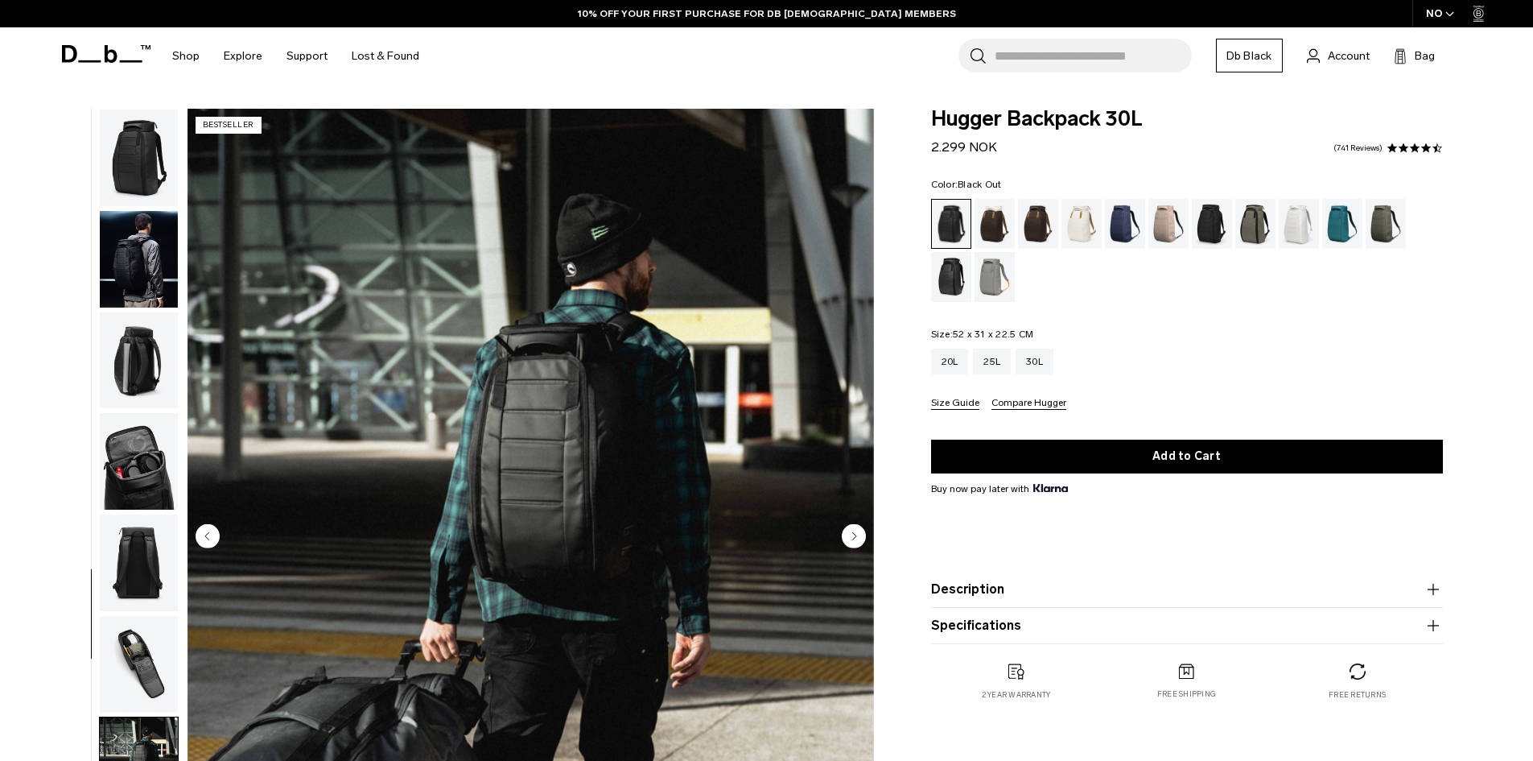
click at [133, 487] on img "button" at bounding box center [139, 461] width 78 height 97
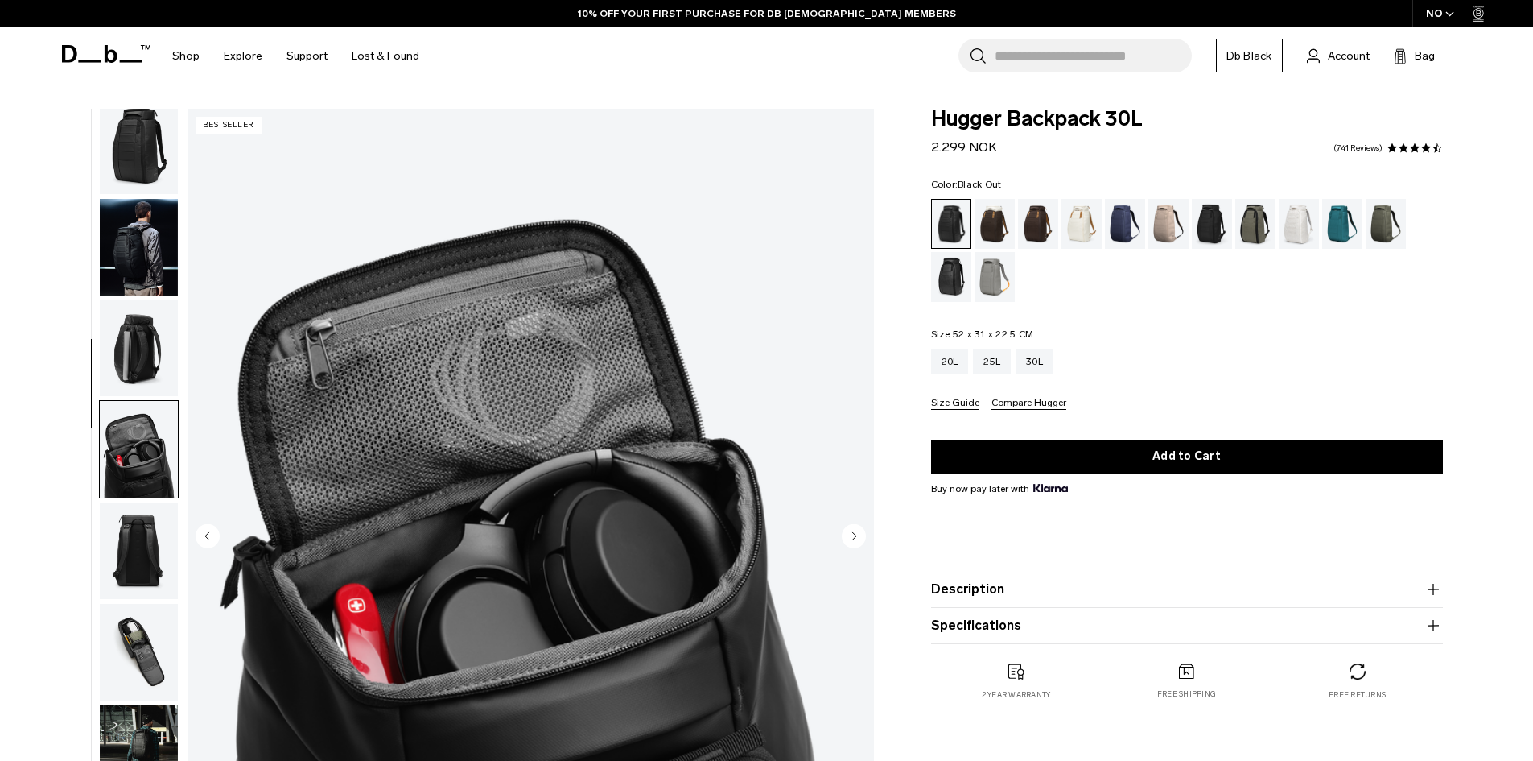
click at [128, 317] on img "button" at bounding box center [139, 348] width 78 height 97
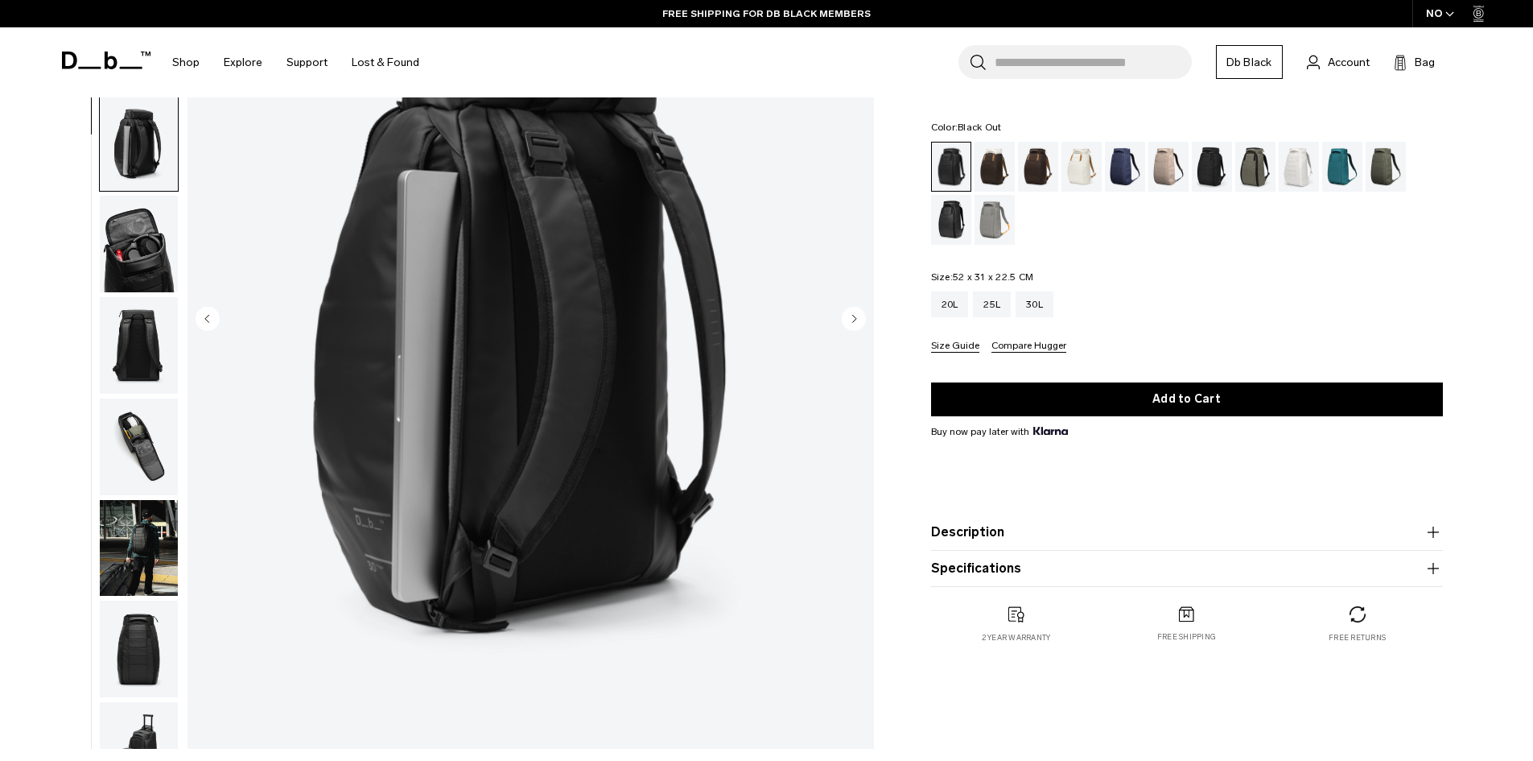
scroll to position [80, 0]
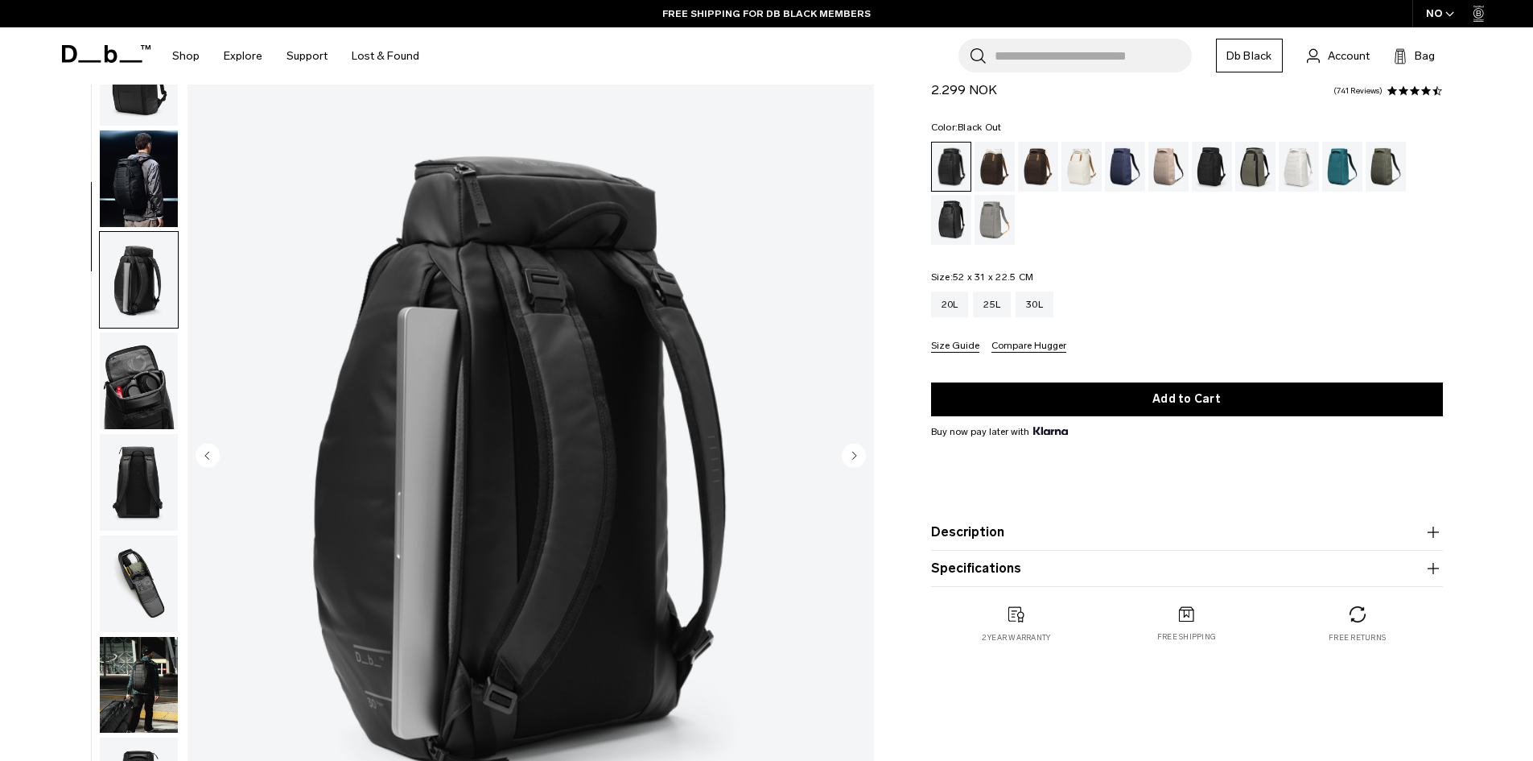
click at [1256, 535] on button "Description" at bounding box center [1187, 531] width 512 height 19
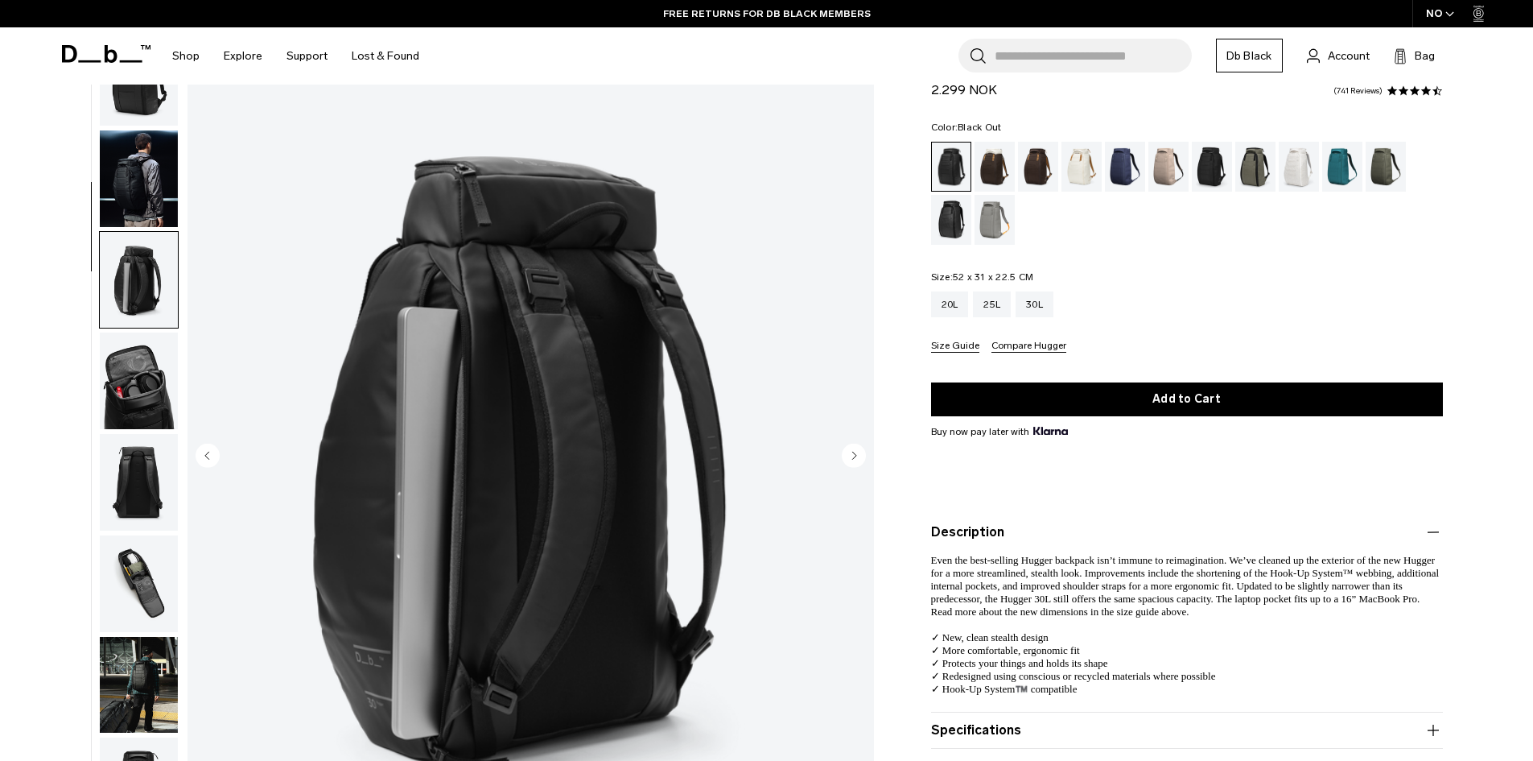
click at [145, 167] on img "button" at bounding box center [139, 178] width 78 height 97
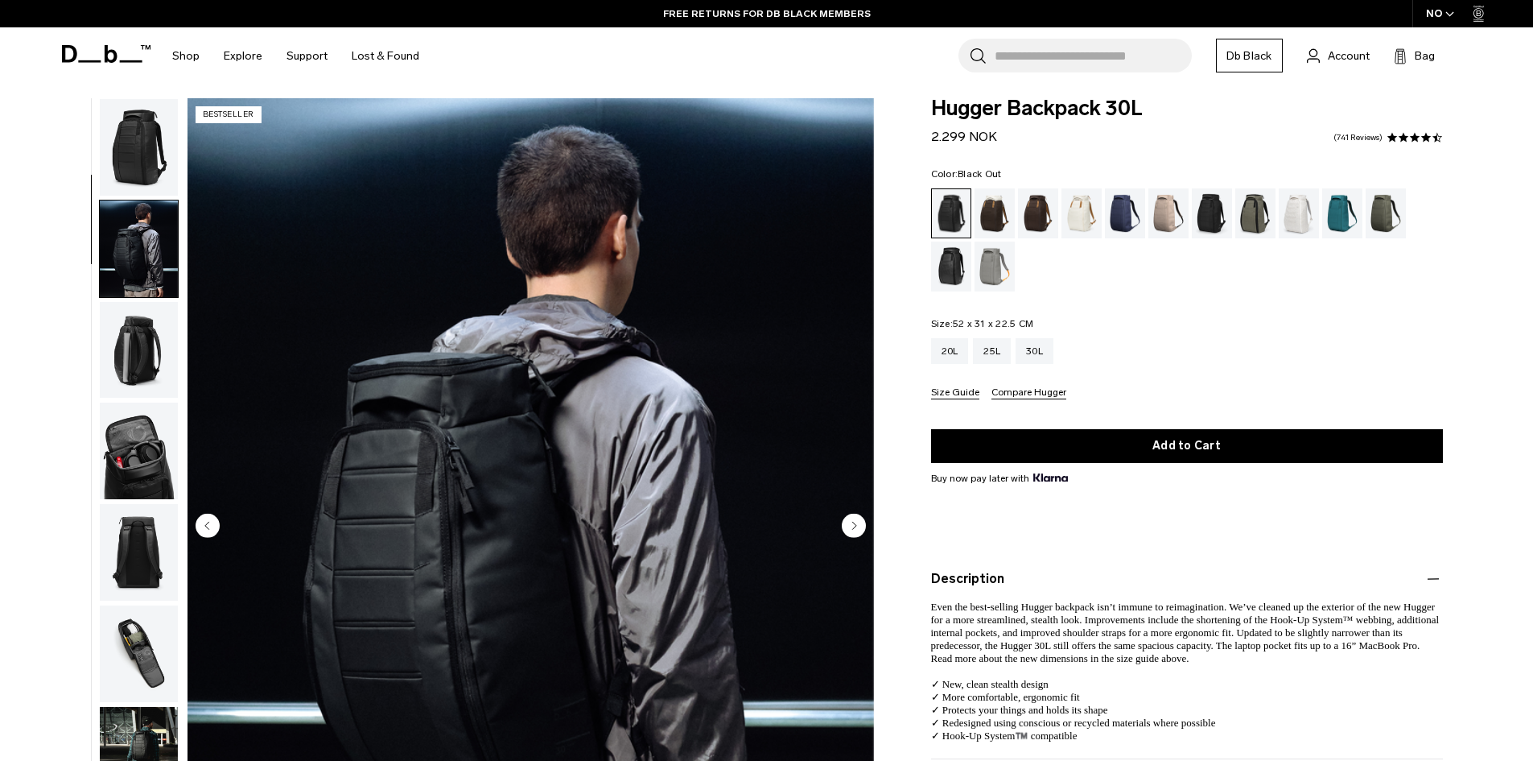
scroll to position [0, 0]
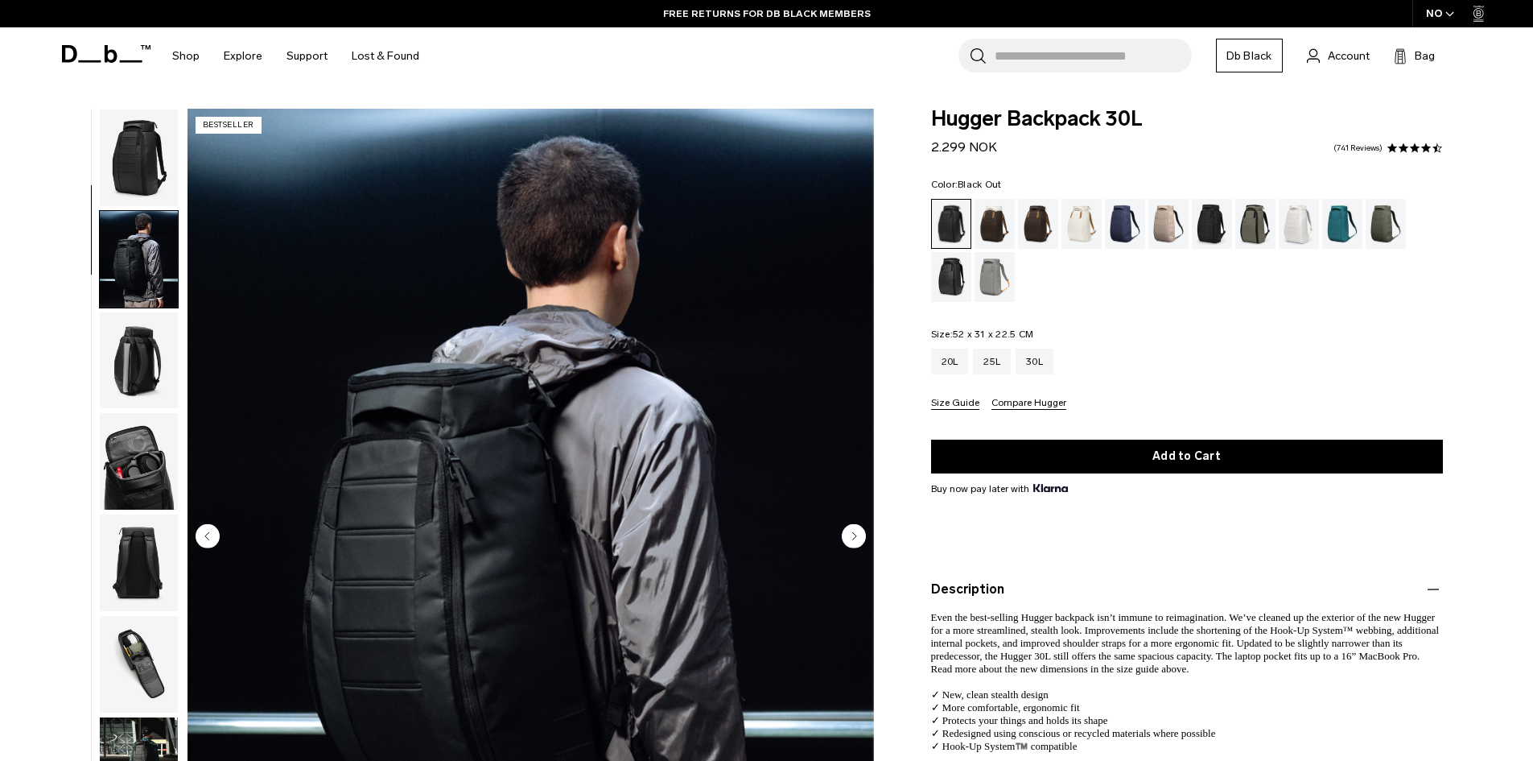
click at [130, 147] on img "button" at bounding box center [139, 157] width 78 height 97
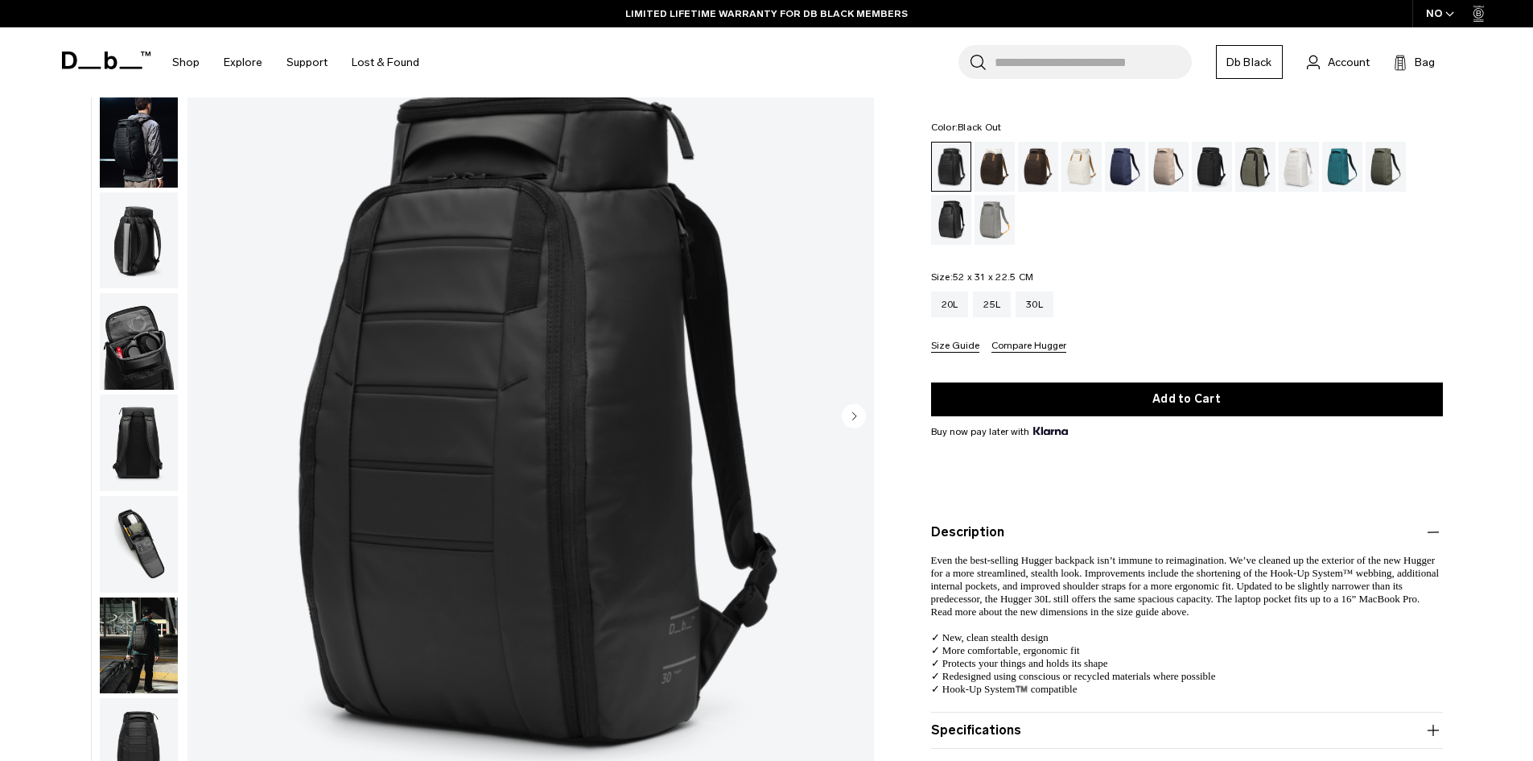
scroll to position [80, 0]
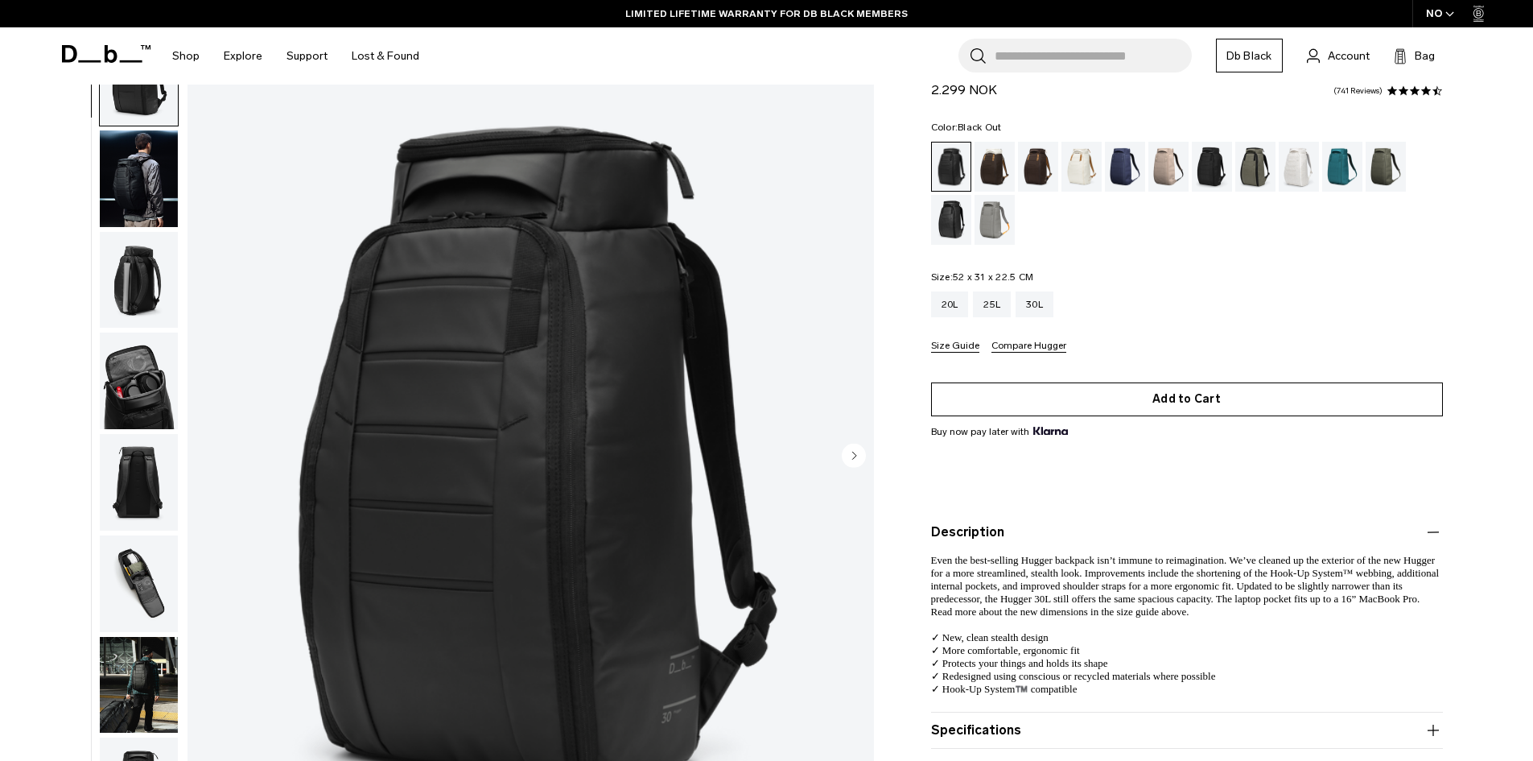
click at [1246, 394] on button "Add to Cart" at bounding box center [1187, 399] width 512 height 34
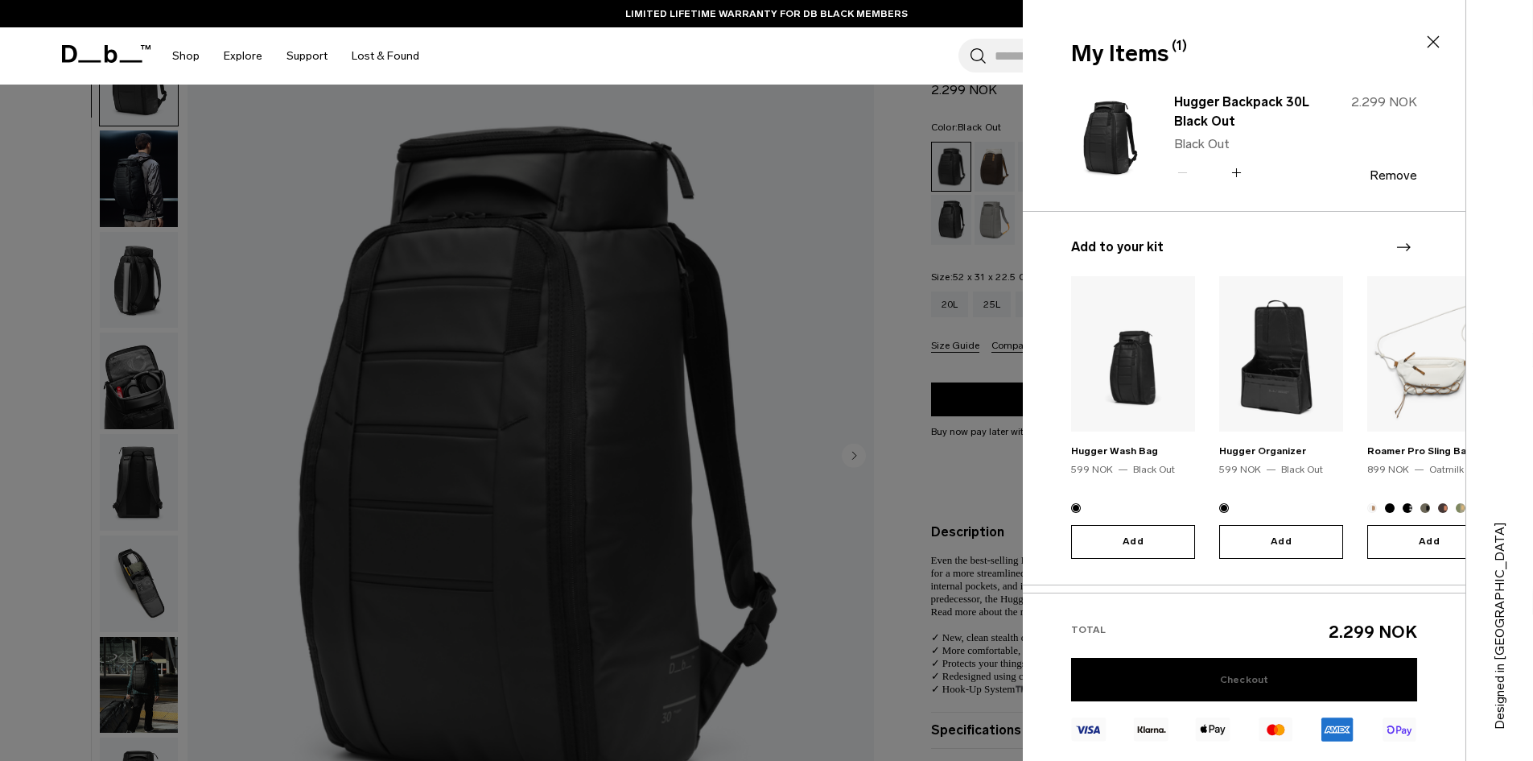
click at [1302, 681] on link "Checkout" at bounding box center [1244, 679] width 346 height 43
click at [1410, 247] on icon "Next slide" at bounding box center [1404, 247] width 14 height 8
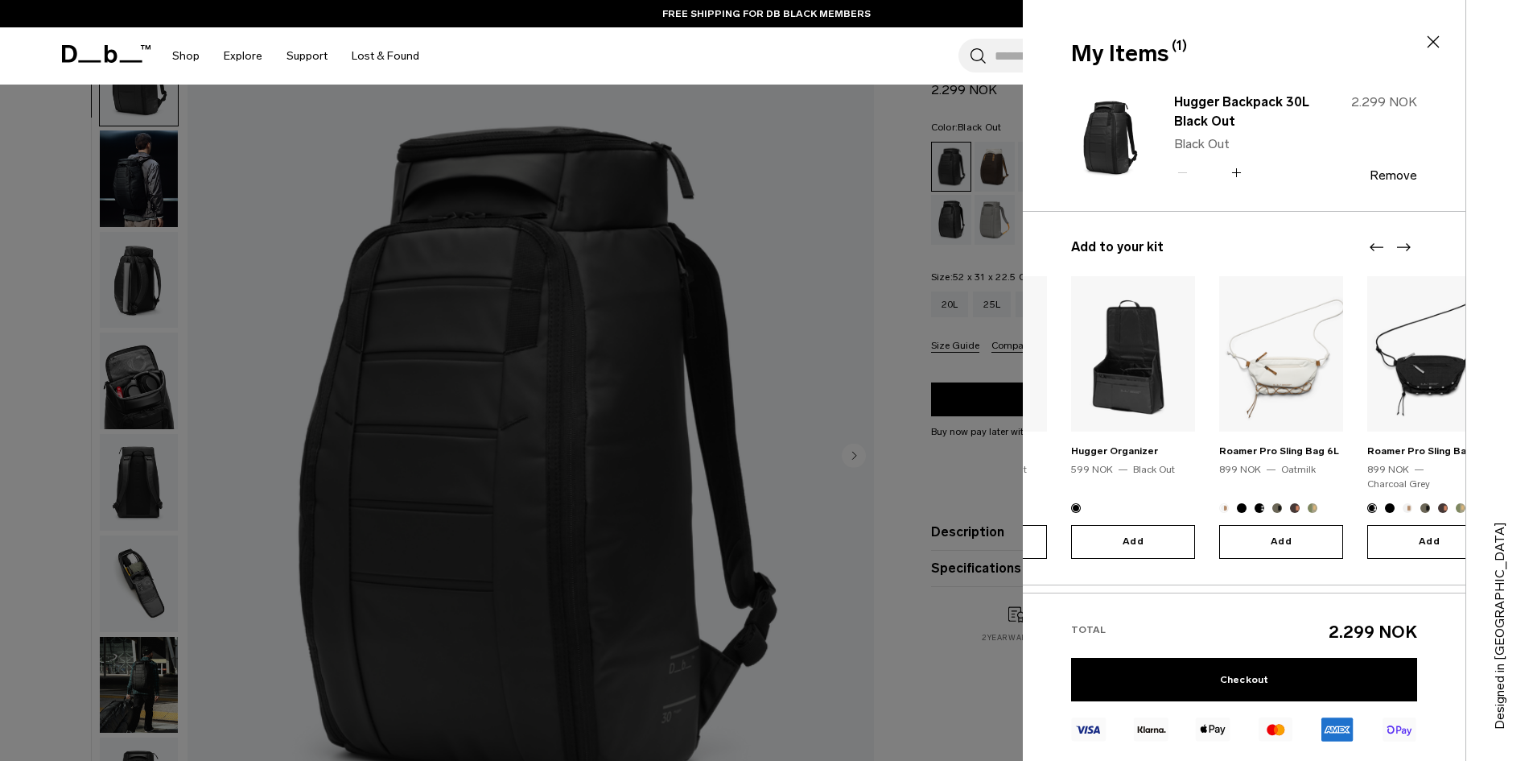
click at [1405, 249] on icon "Next slide" at bounding box center [1403, 246] width 19 height 19
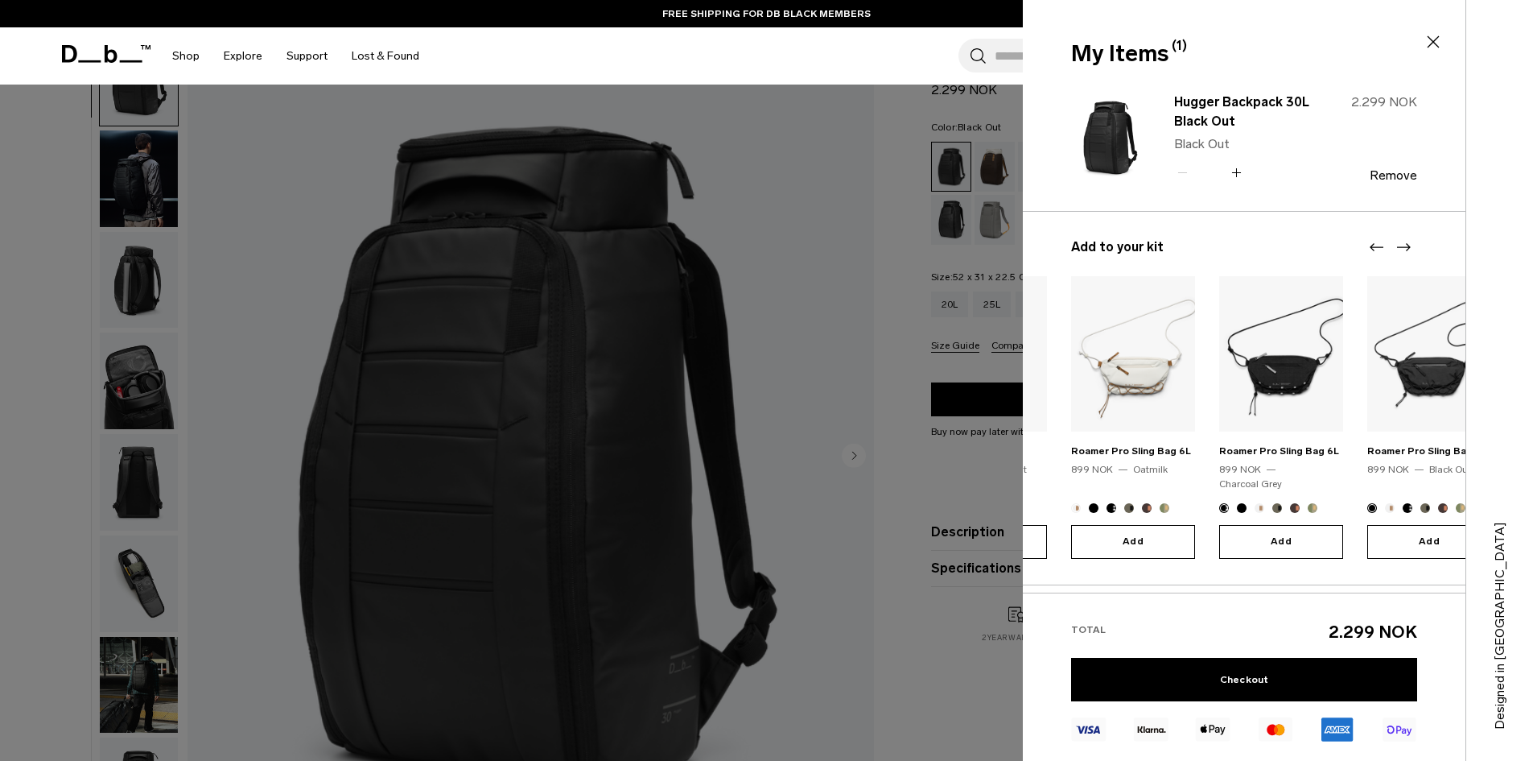
click at [1405, 249] on icon "Next slide" at bounding box center [1403, 246] width 19 height 19
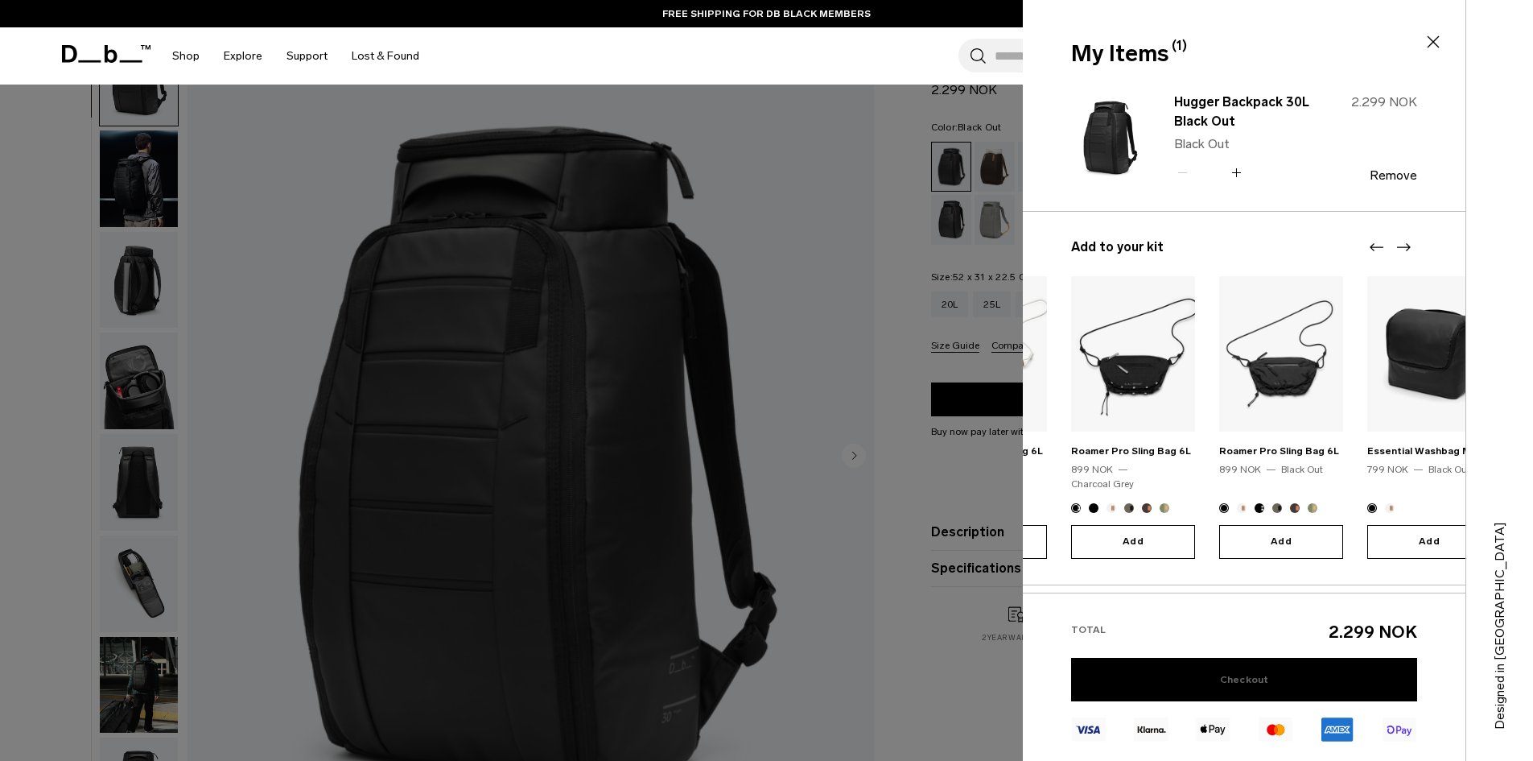
click at [1219, 675] on link "Checkout" at bounding box center [1244, 679] width 346 height 43
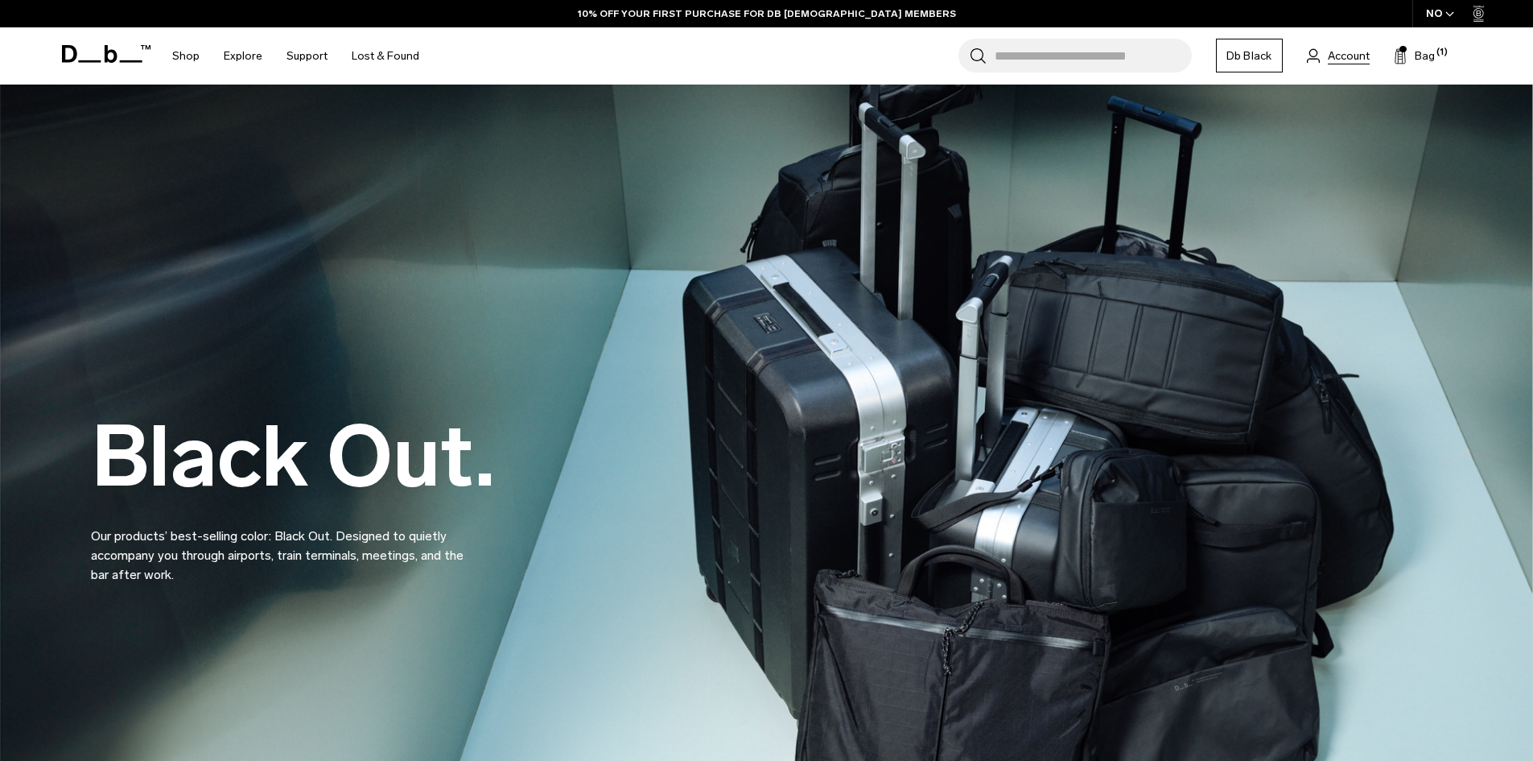
click at [1355, 56] on span "Account" at bounding box center [1349, 55] width 42 height 17
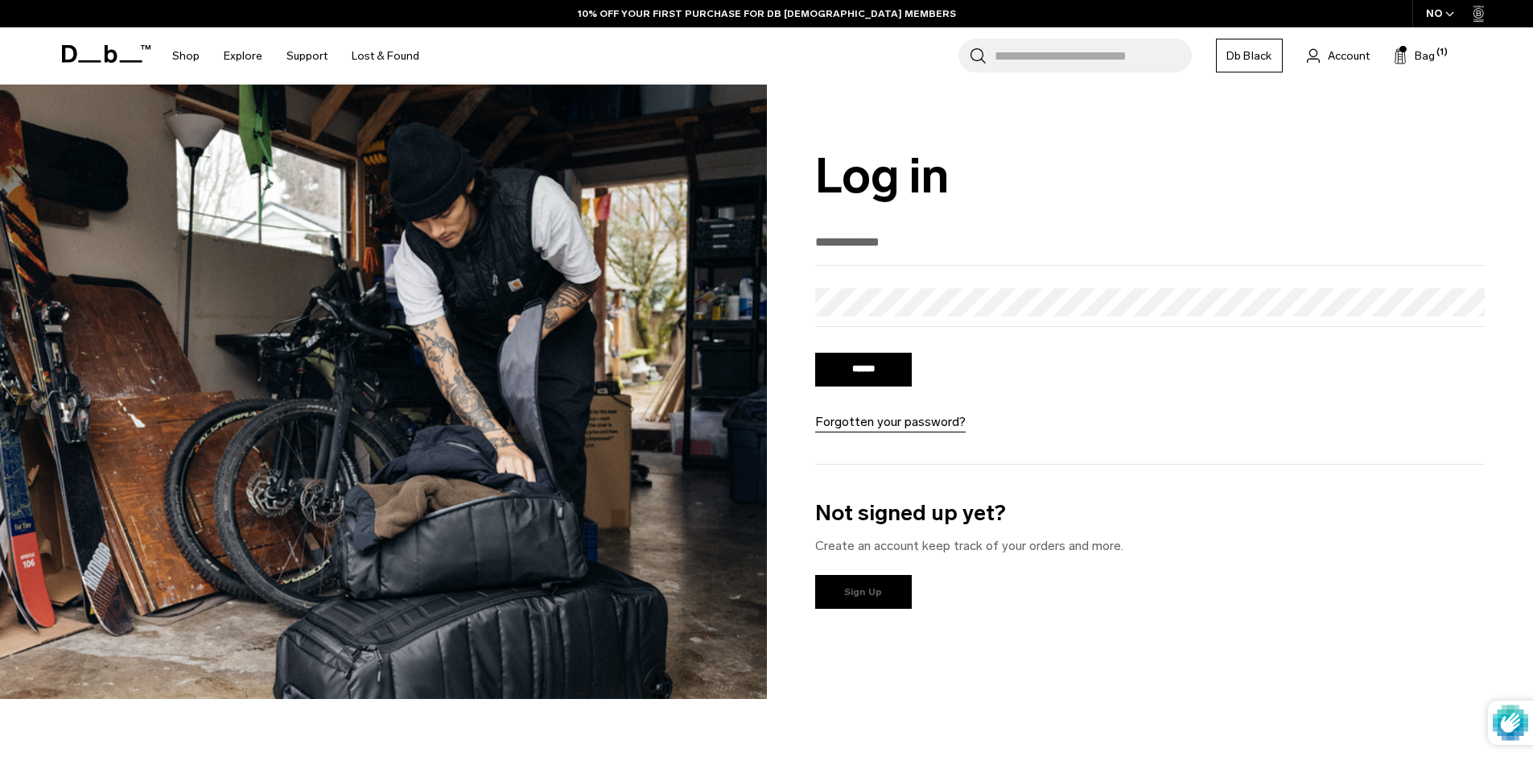
click at [869, 590] on link "Sign Up" at bounding box center [863, 592] width 97 height 34
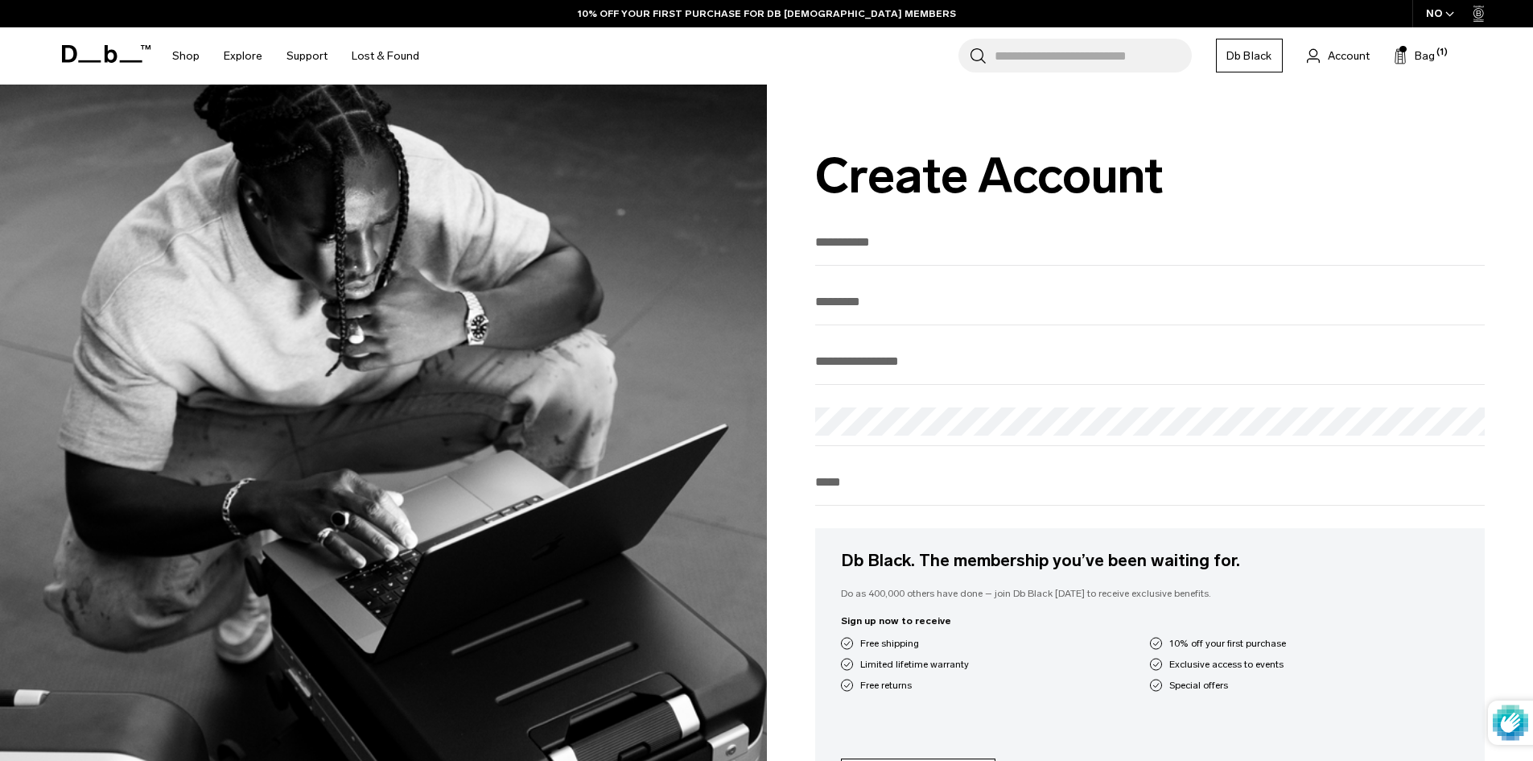
click at [868, 245] on input "text" at bounding box center [1150, 242] width 670 height 27
type input "*****"
type input "**********"
type input "********"
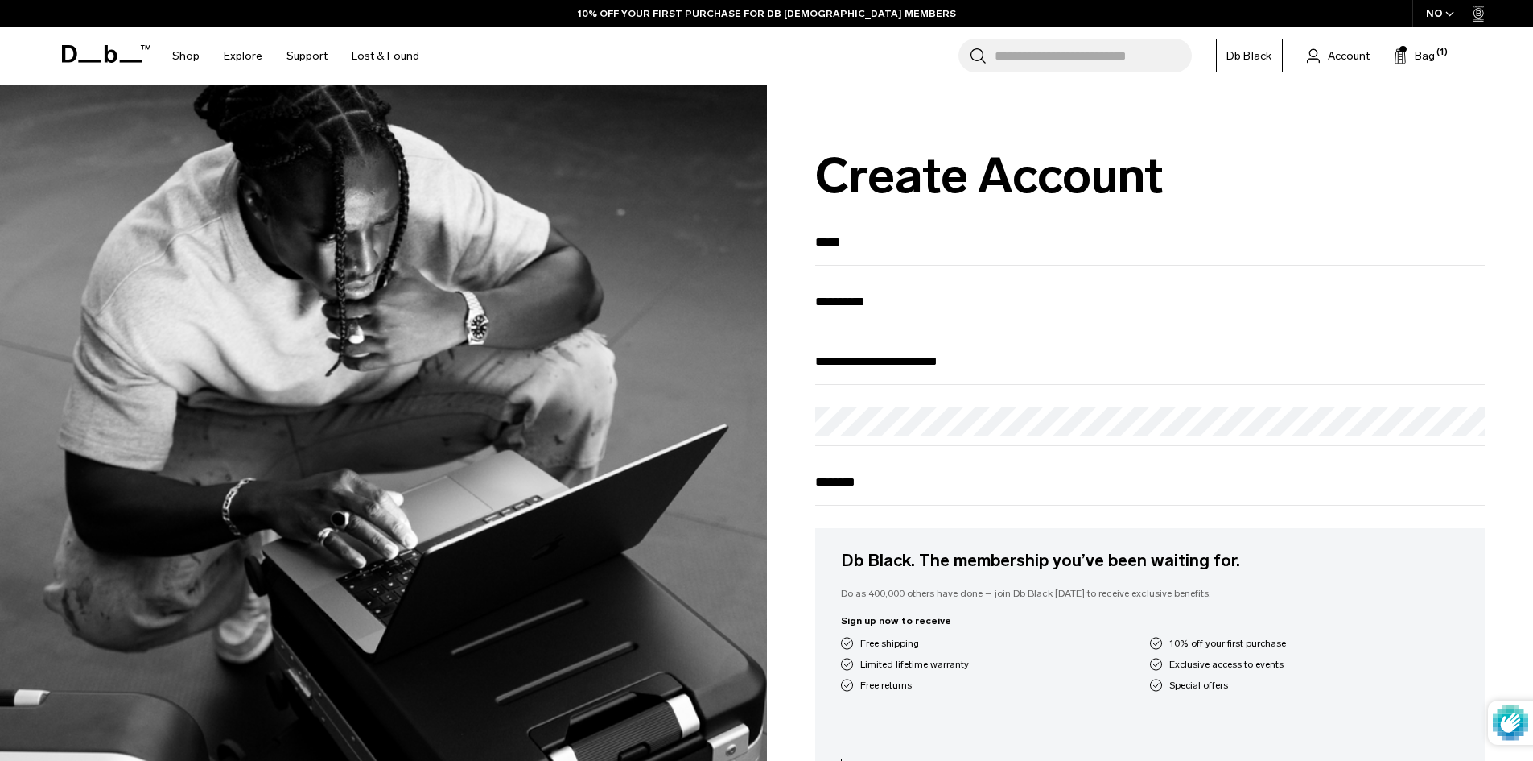
click at [860, 446] on div at bounding box center [1150, 426] width 670 height 39
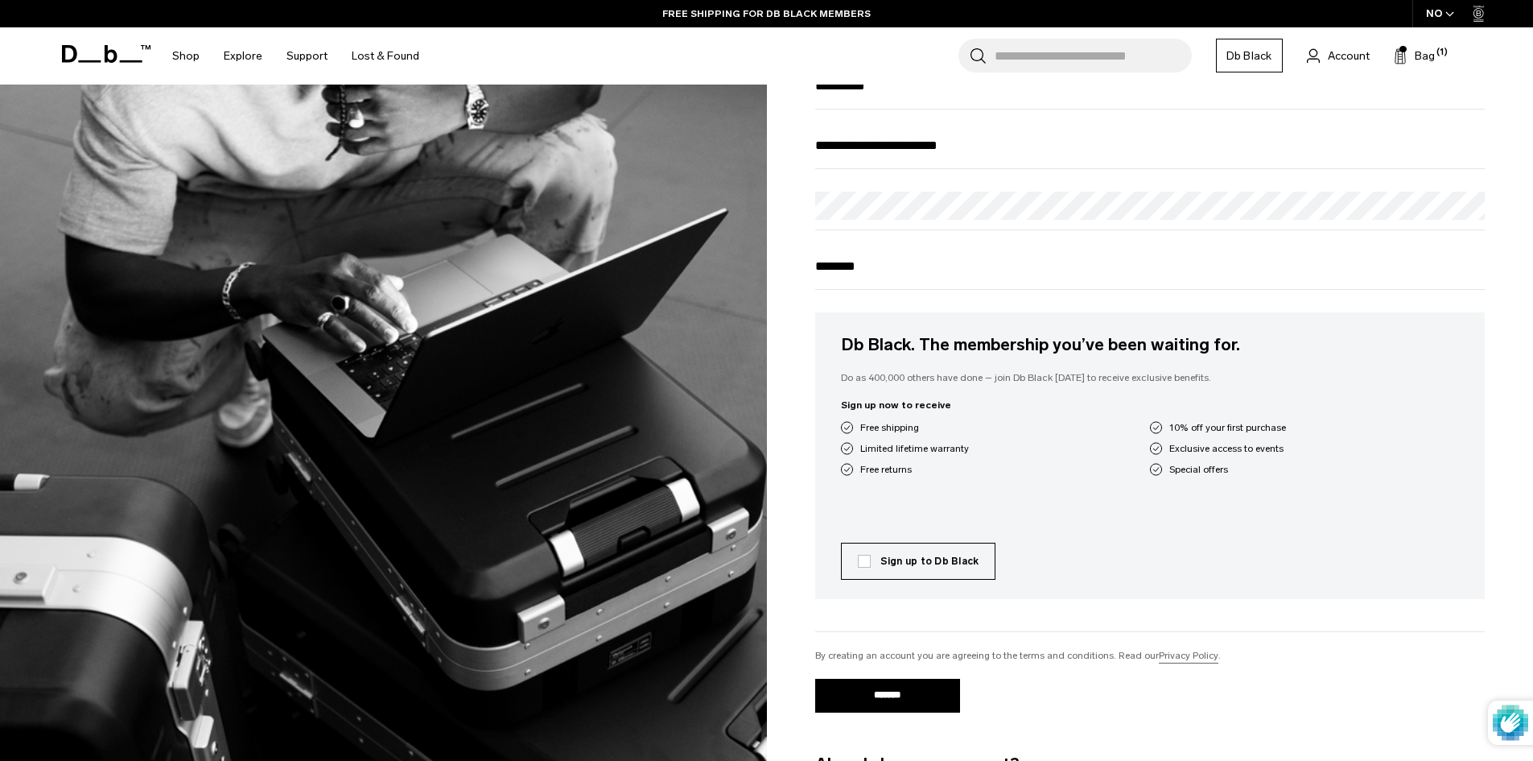
scroll to position [322, 0]
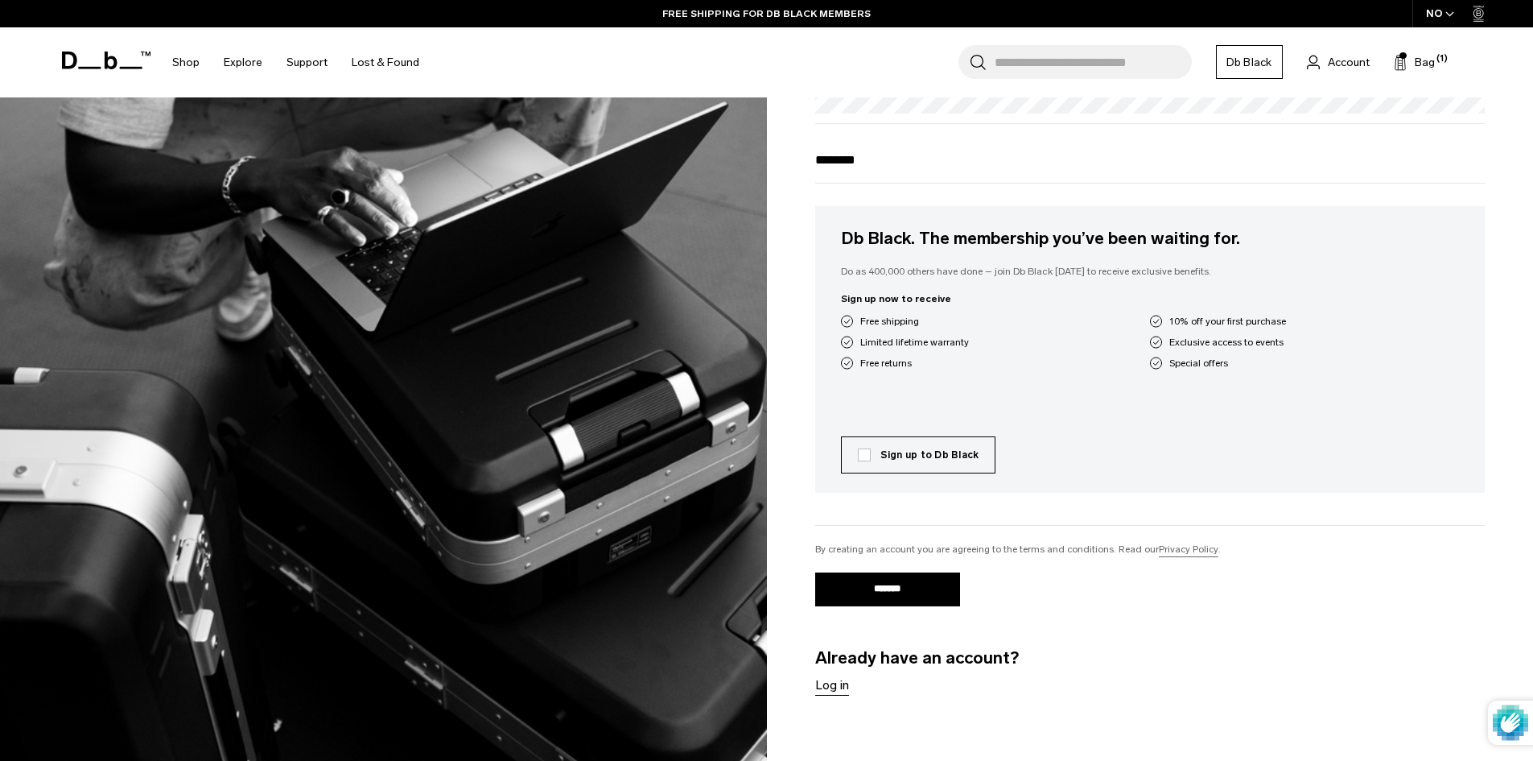
click at [1089, 417] on div "Sign up now to receive Free shipping 10% off your first purchase Limited lifeti…" at bounding box center [1150, 354] width 619 height 126
click at [900, 427] on div "Db Black. The membership you’ve been waiting for. Do as 400,000 others have don…" at bounding box center [1150, 349] width 670 height 287
click at [865, 459] on label "Sign up to Db Black" at bounding box center [919, 455] width 122 height 14
click at [924, 592] on input "*******" at bounding box center [887, 589] width 145 height 34
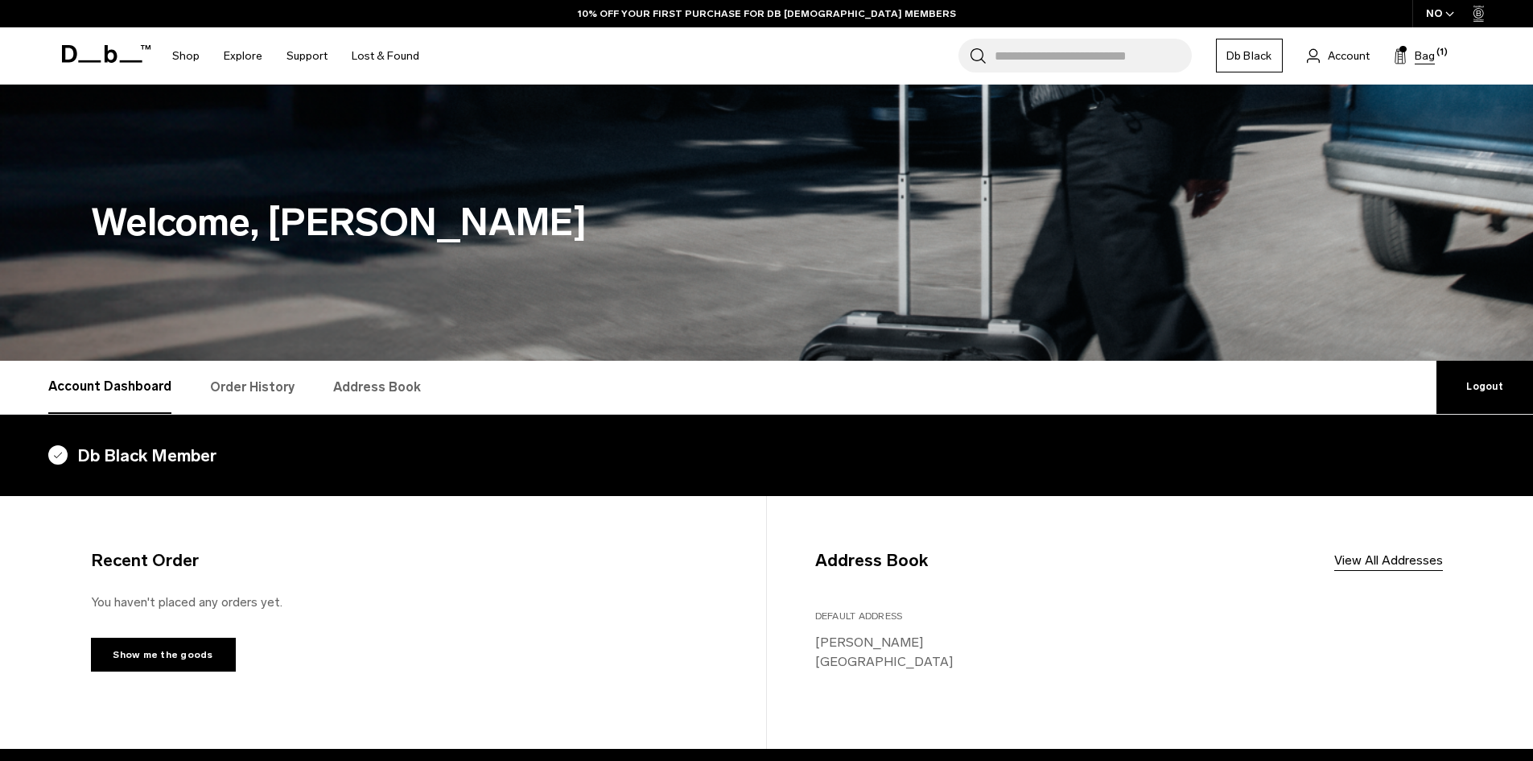
click at [1426, 59] on span "Bag" at bounding box center [1425, 55] width 20 height 17
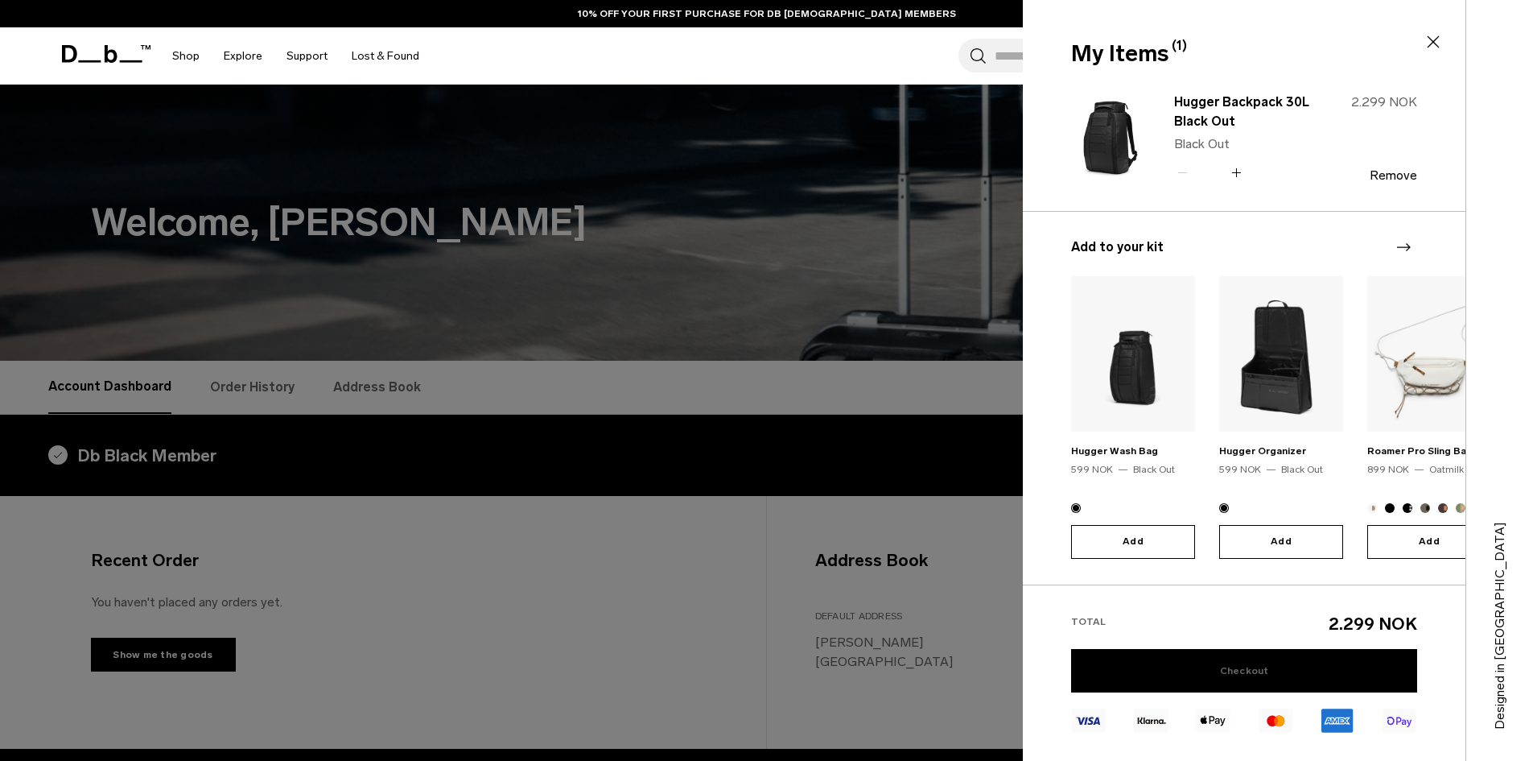
click at [1218, 678] on link "Checkout" at bounding box center [1244, 670] width 346 height 43
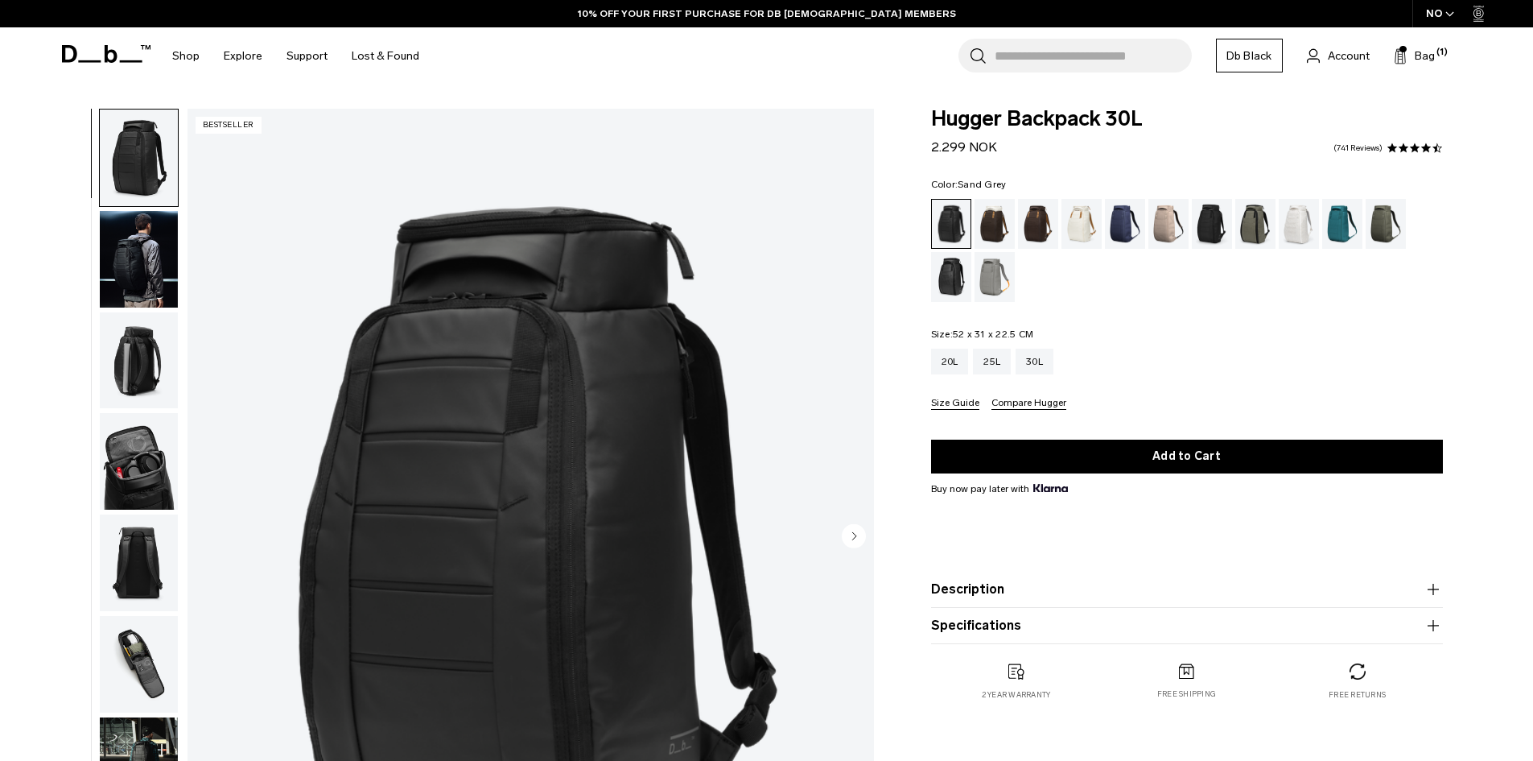
click at [996, 286] on div "Sand Grey" at bounding box center [995, 277] width 41 height 50
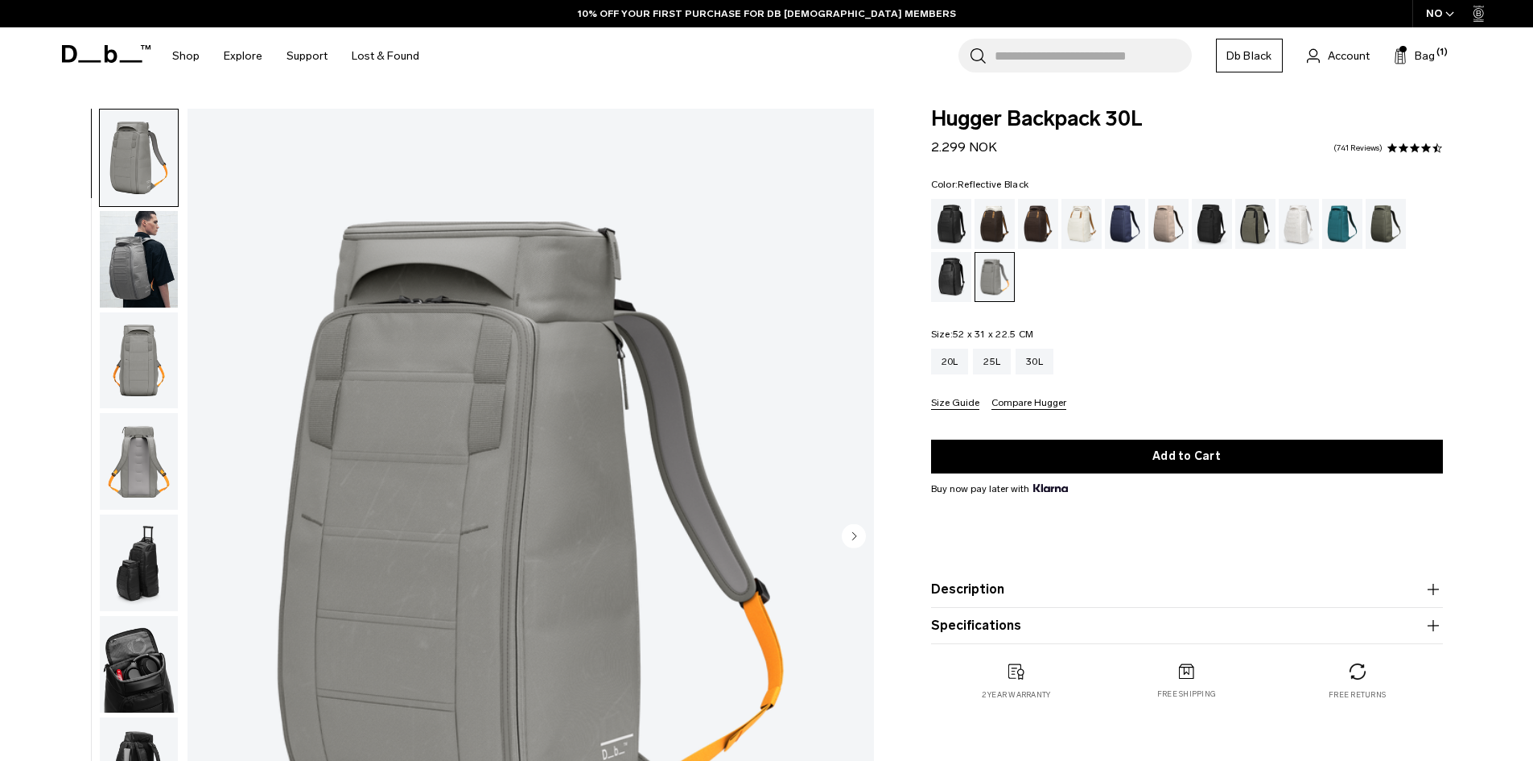
click at [950, 259] on div "Reflective Black" at bounding box center [951, 277] width 41 height 50
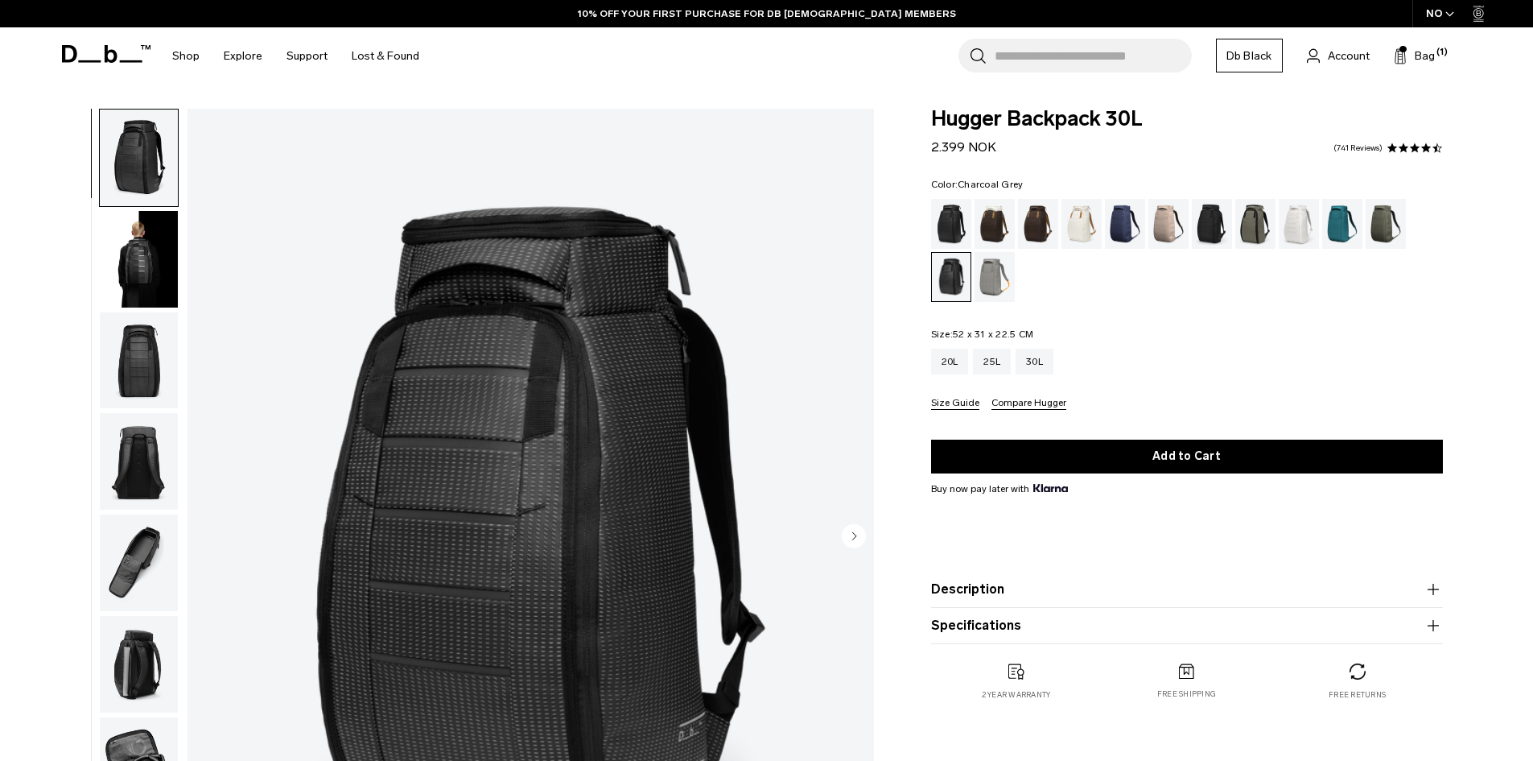
click at [1216, 233] on div "Charcoal Grey" at bounding box center [1212, 224] width 41 height 50
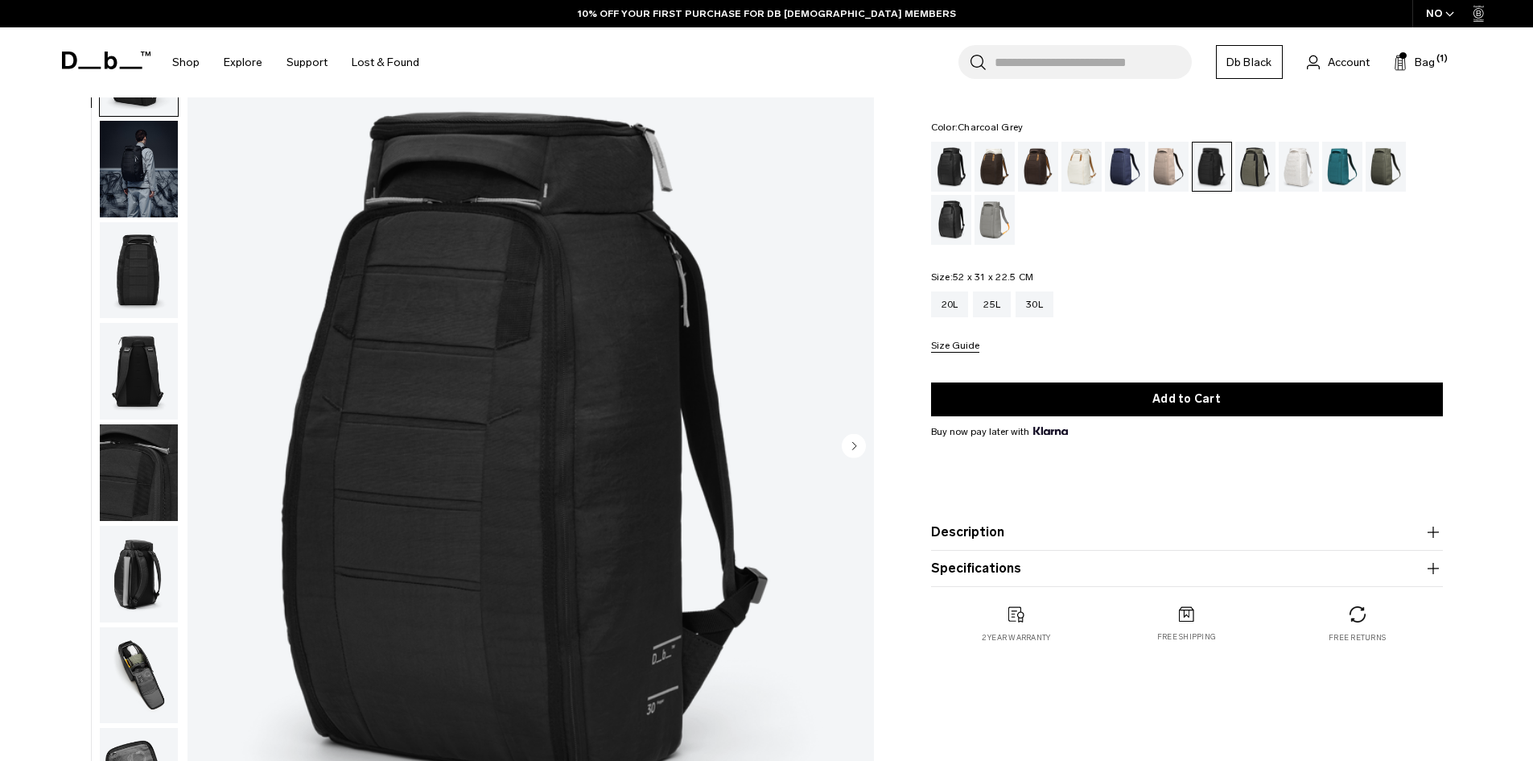
scroll to position [80, 0]
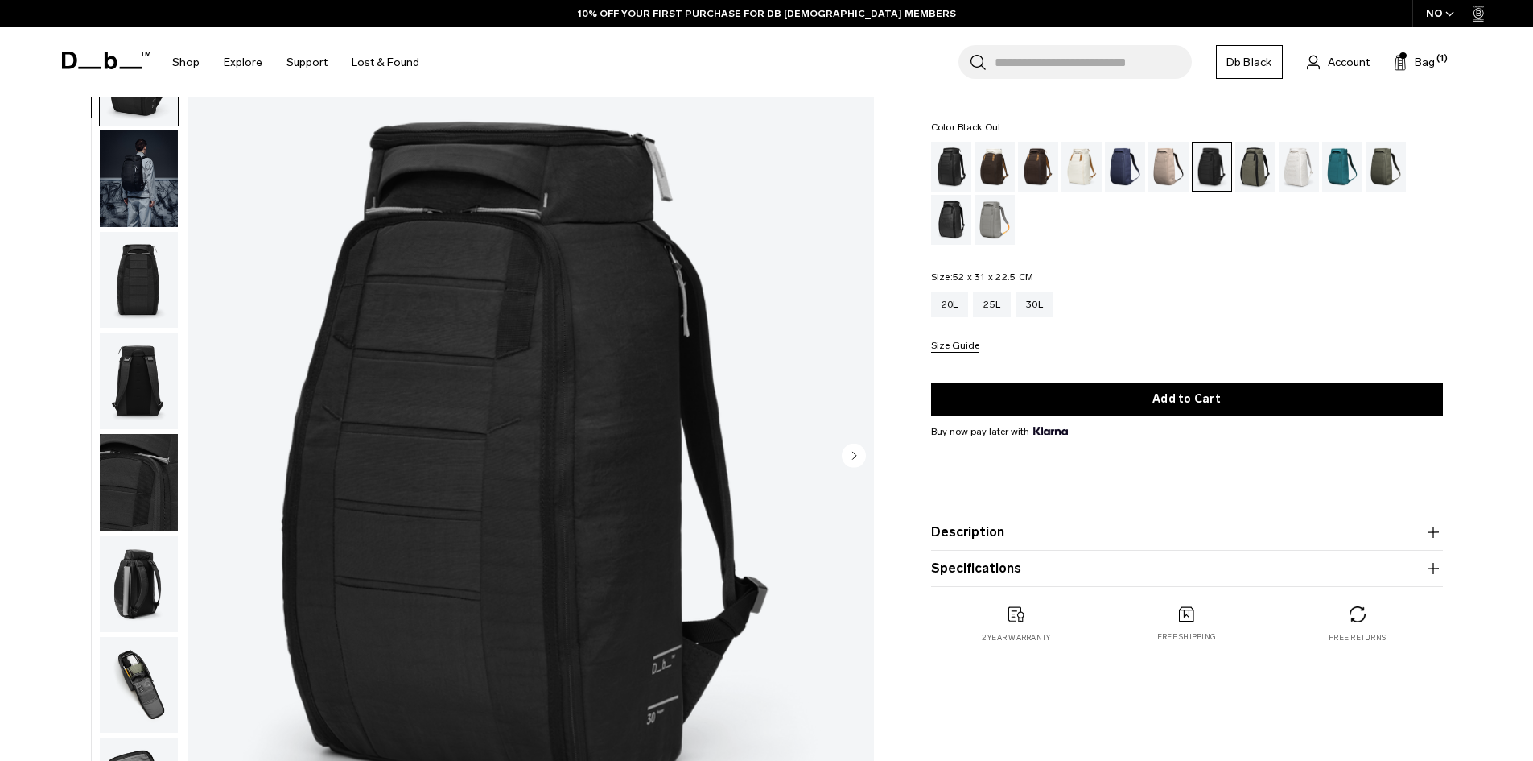
click at [946, 166] on div "Black Out" at bounding box center [951, 167] width 41 height 50
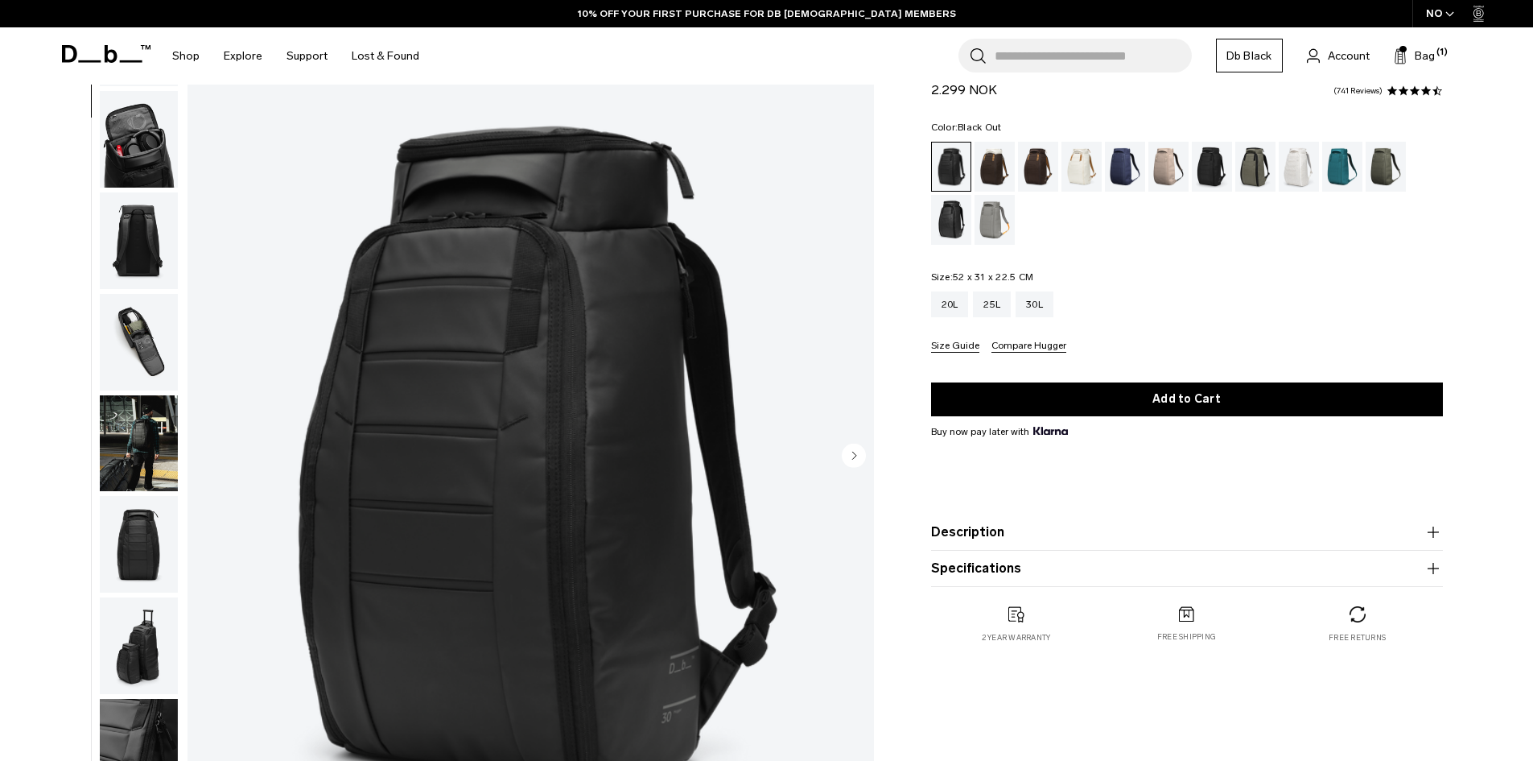
click at [130, 357] on img "button" at bounding box center [139, 342] width 78 height 97
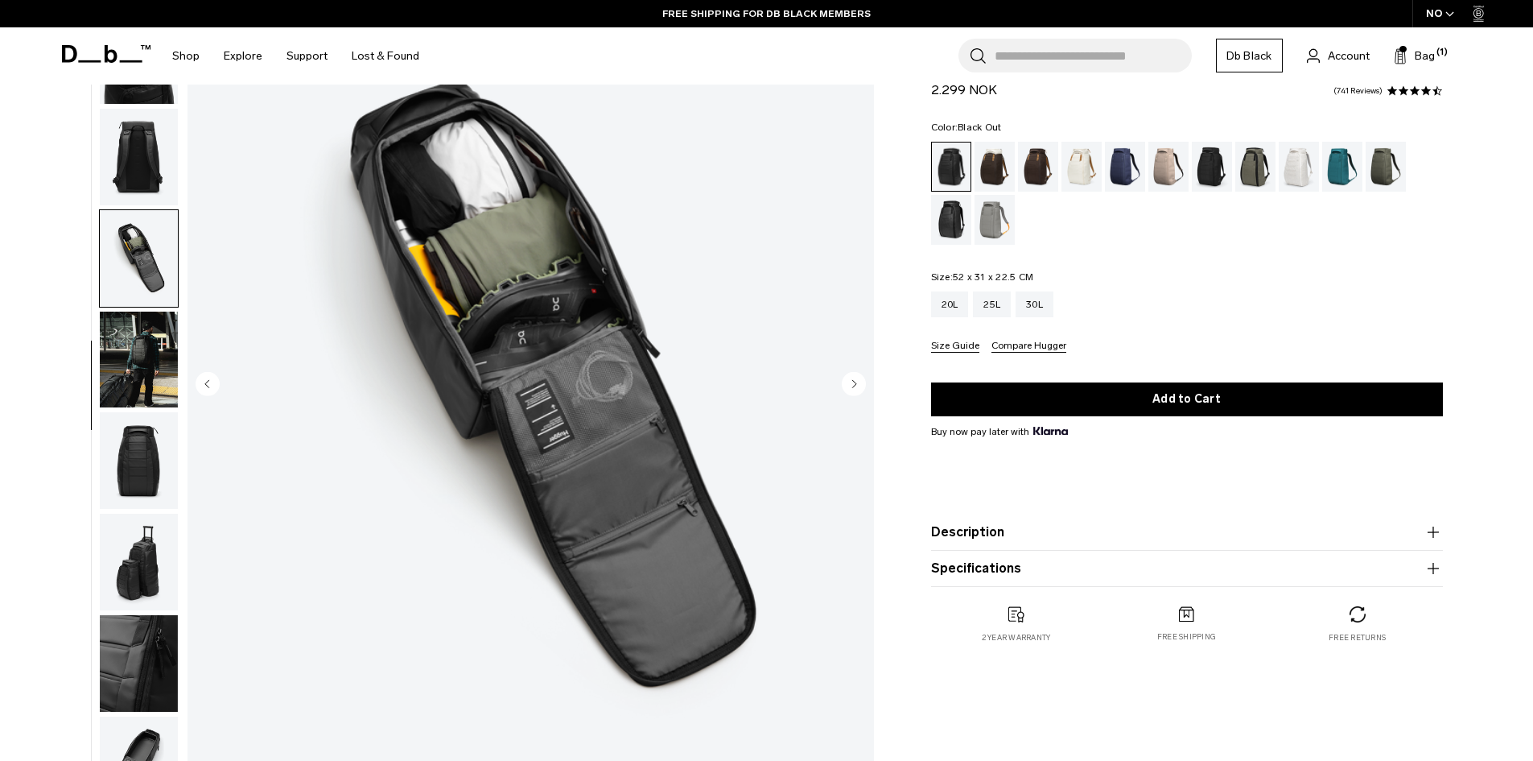
scroll to position [161, 0]
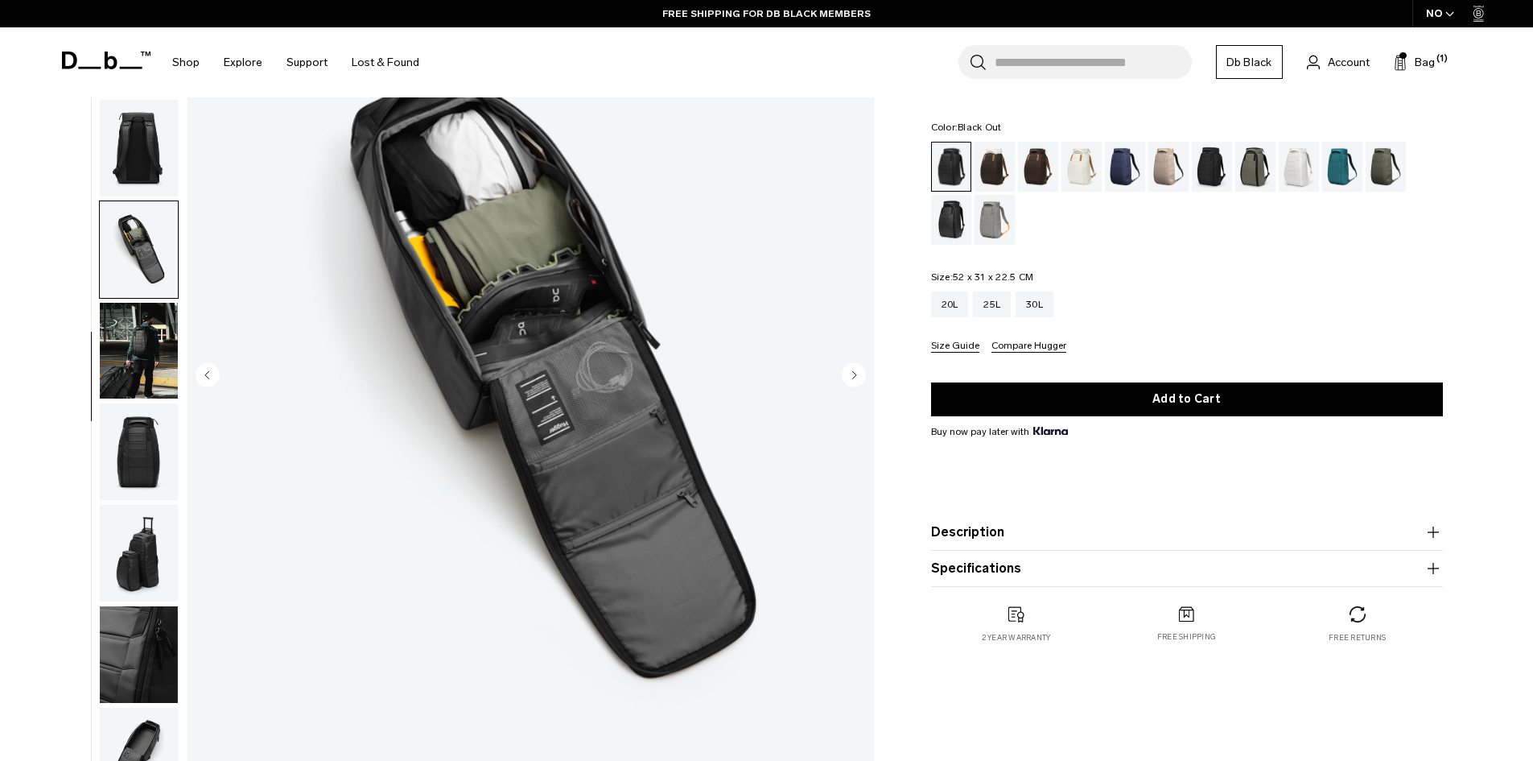
click at [130, 357] on img "button" at bounding box center [139, 351] width 78 height 97
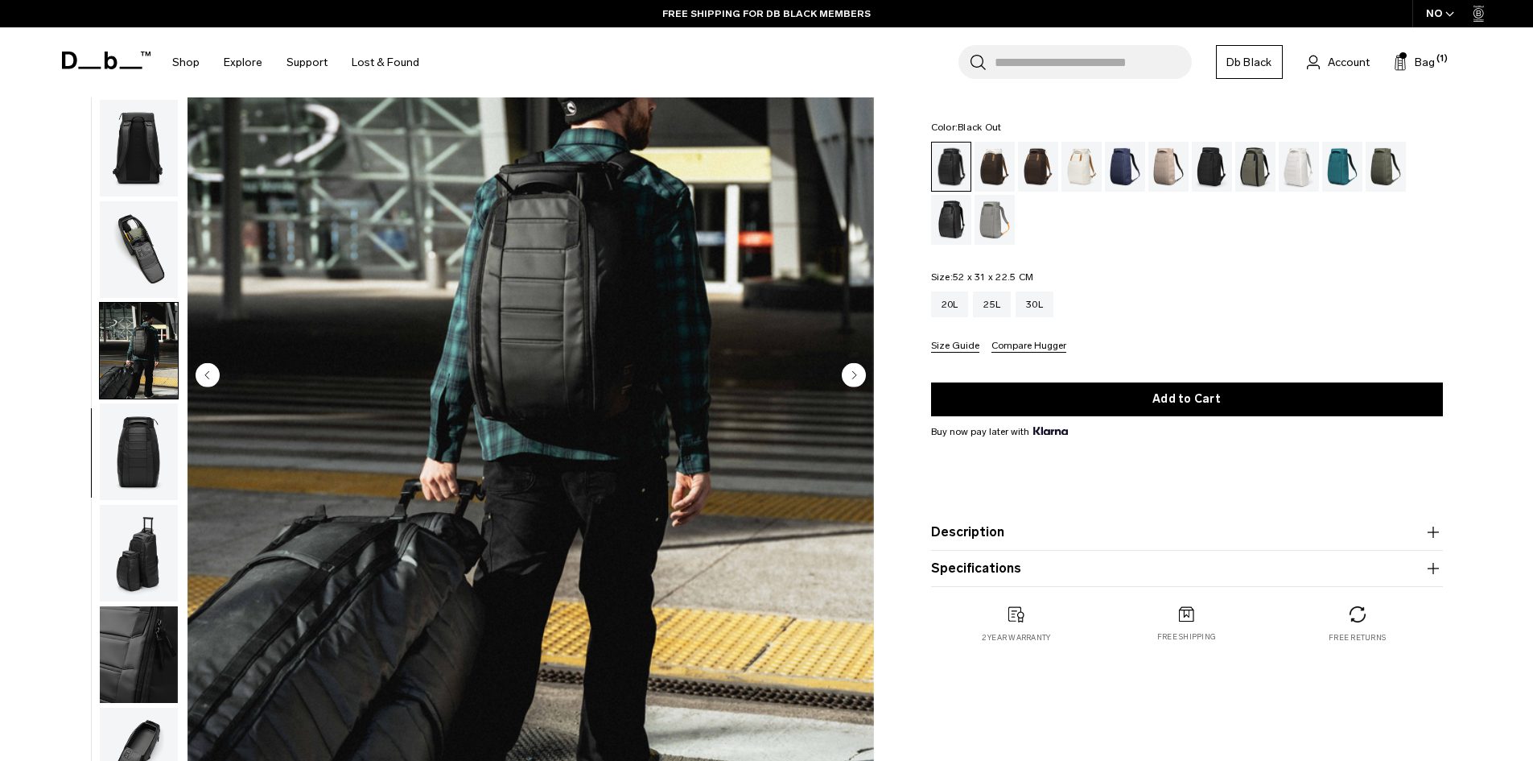
click at [132, 418] on img "button" at bounding box center [139, 451] width 78 height 97
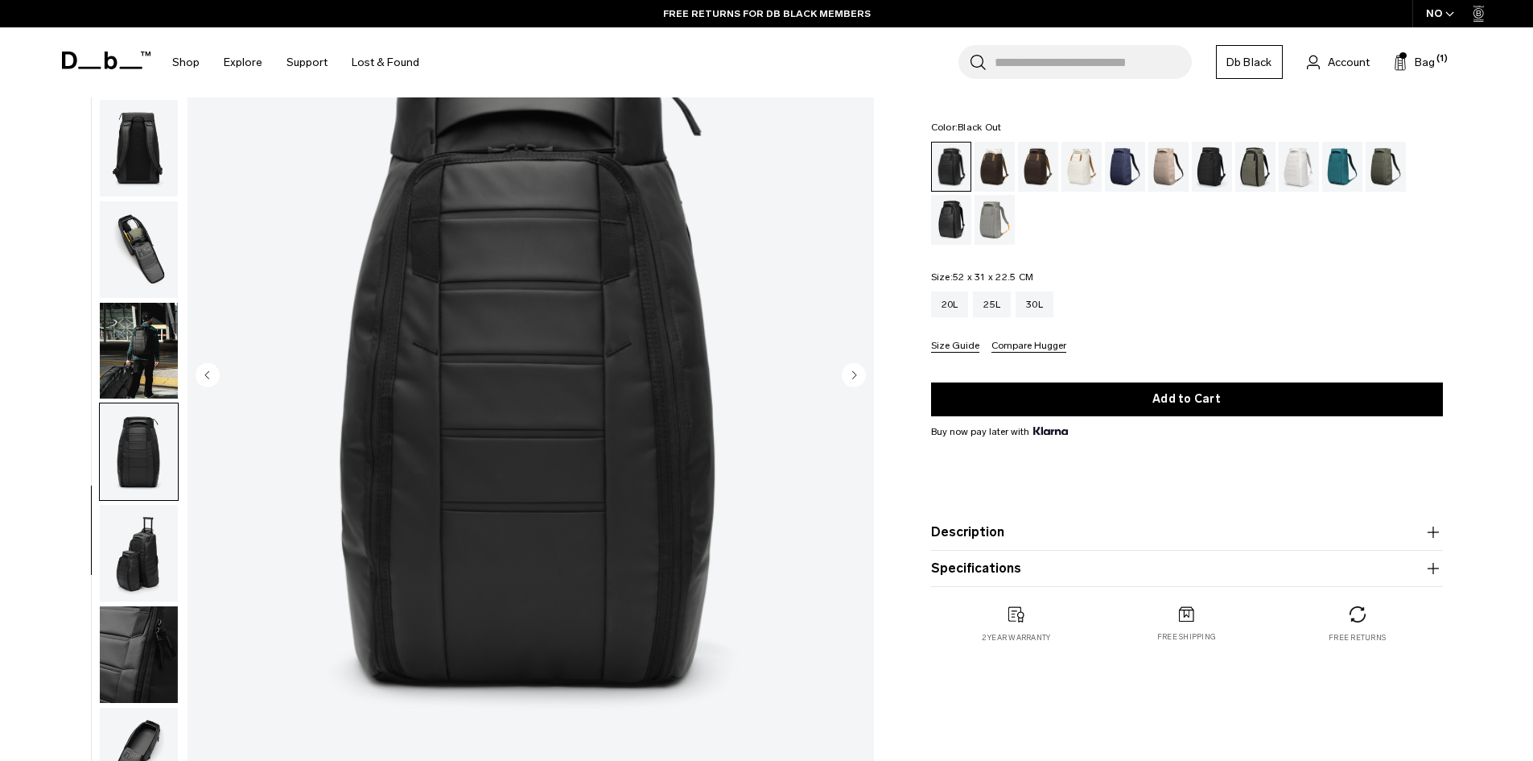
click at [146, 547] on img "button" at bounding box center [139, 553] width 78 height 97
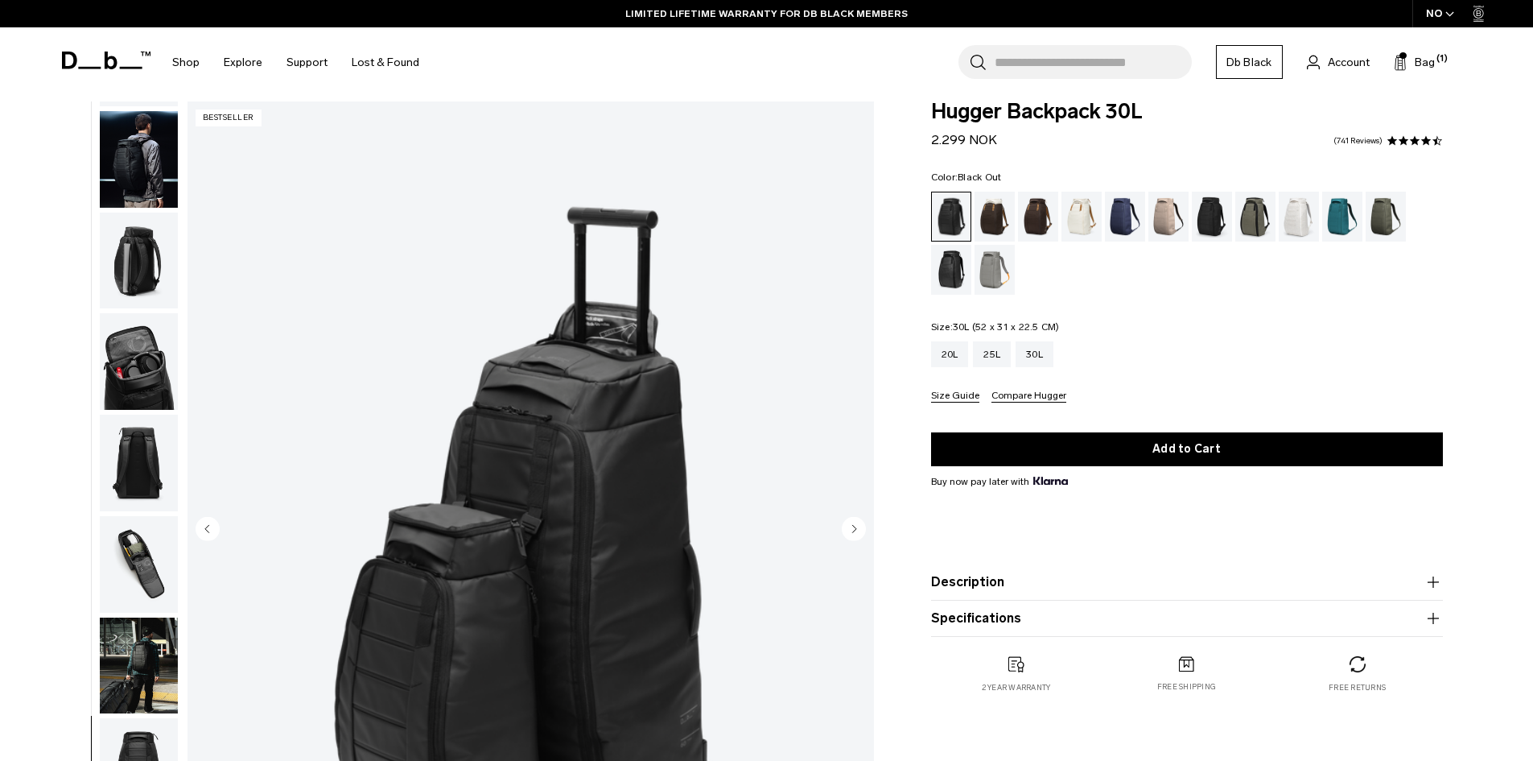
scroll to position [0, 0]
